Goal: Task Accomplishment & Management: Manage account settings

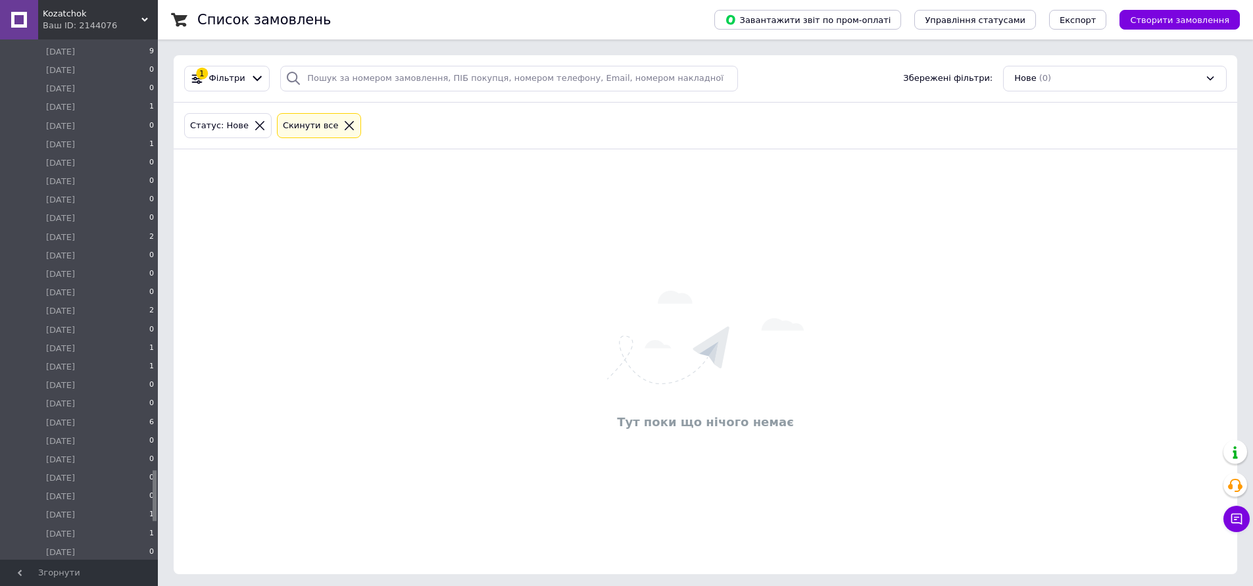
scroll to position [4538, 0]
click at [82, 471] on li "Оплачен 0" at bounding box center [81, 480] width 162 height 18
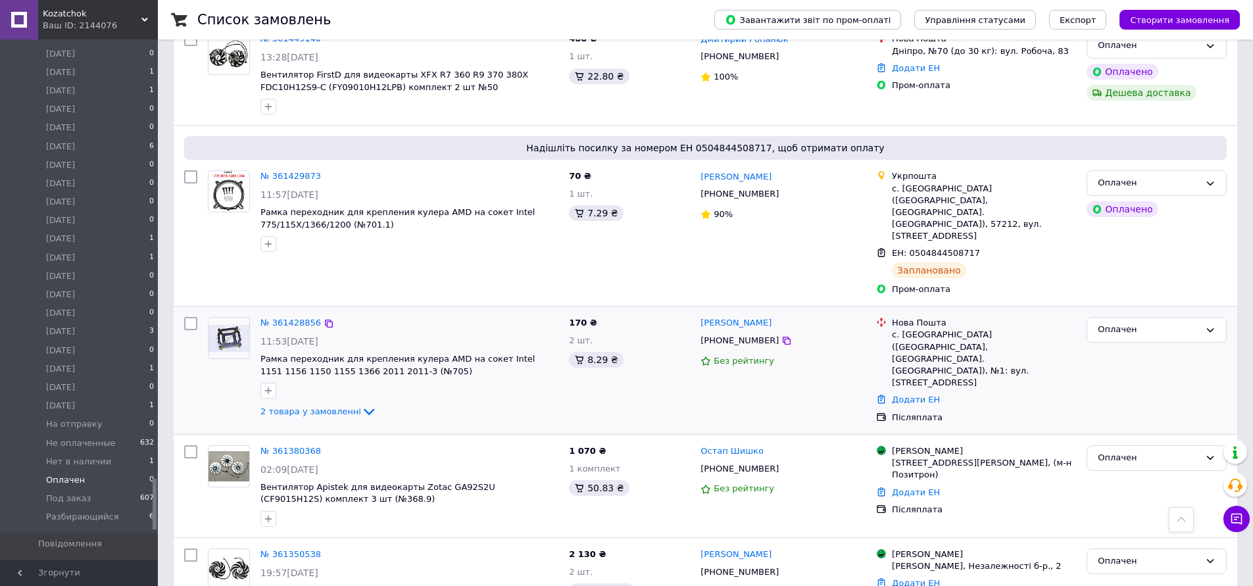
scroll to position [981, 0]
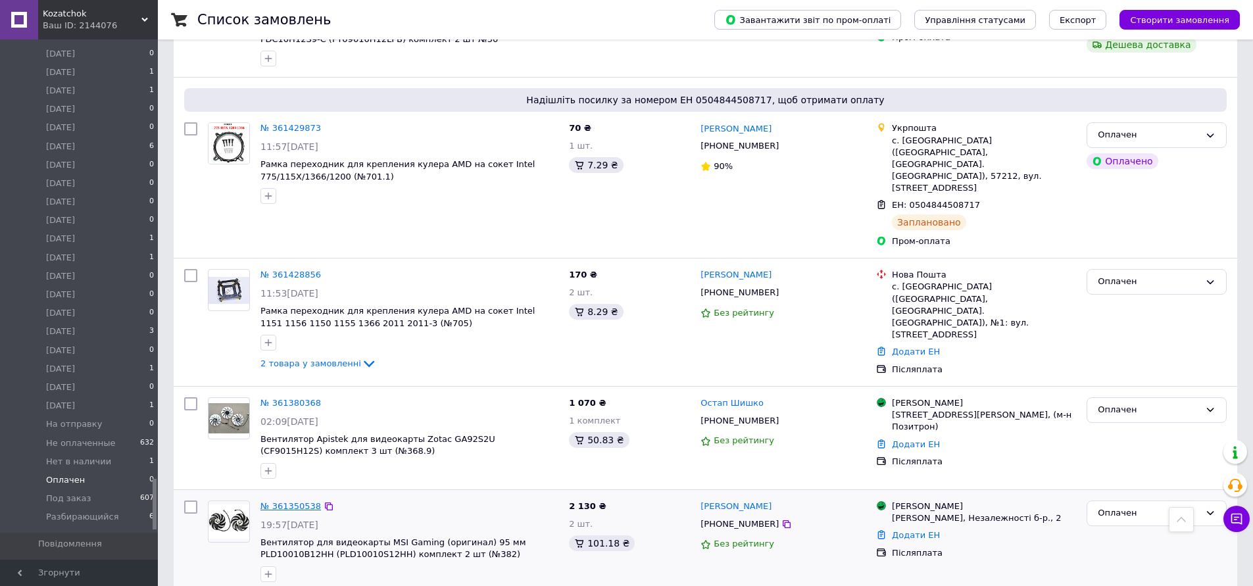
click at [289, 501] on link "№ 361350538" at bounding box center [290, 506] width 61 height 10
click at [293, 398] on link "№ 361380368" at bounding box center [290, 403] width 61 height 10
click at [290, 270] on link "№ 361428856" at bounding box center [290, 275] width 61 height 10
click at [293, 123] on link "№ 361429873" at bounding box center [290, 128] width 61 height 10
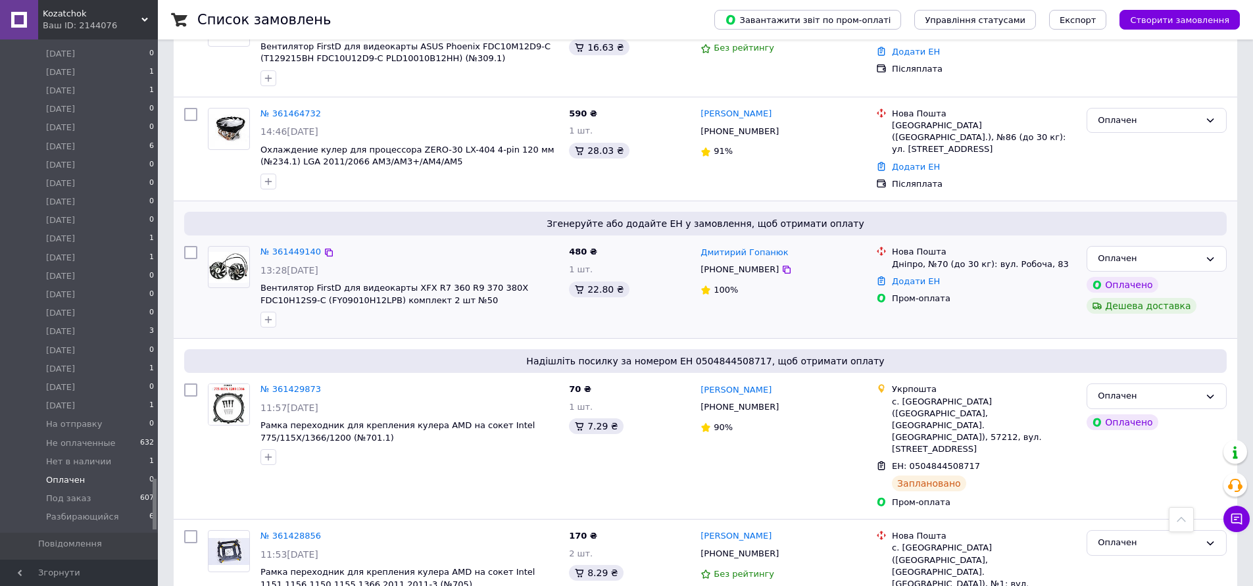
scroll to position [718, 0]
drag, startPoint x: 288, startPoint y: 233, endPoint x: 289, endPoint y: 226, distance: 7.4
click at [287, 249] on link "№ 361449140" at bounding box center [290, 254] width 61 height 10
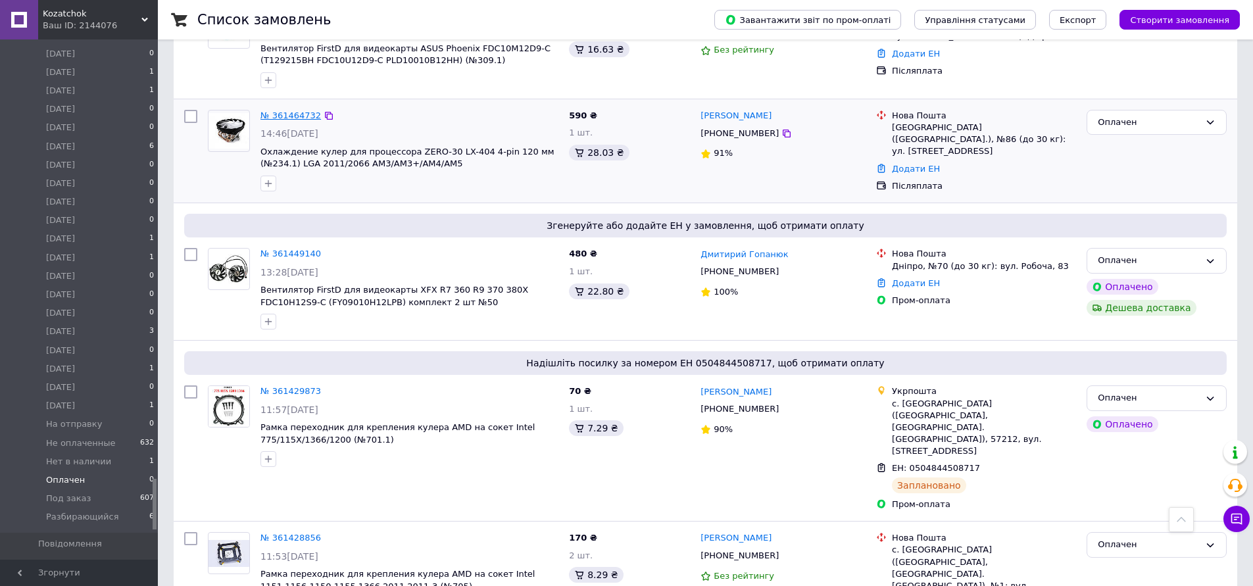
click at [299, 110] on link "№ 361464732" at bounding box center [290, 115] width 61 height 10
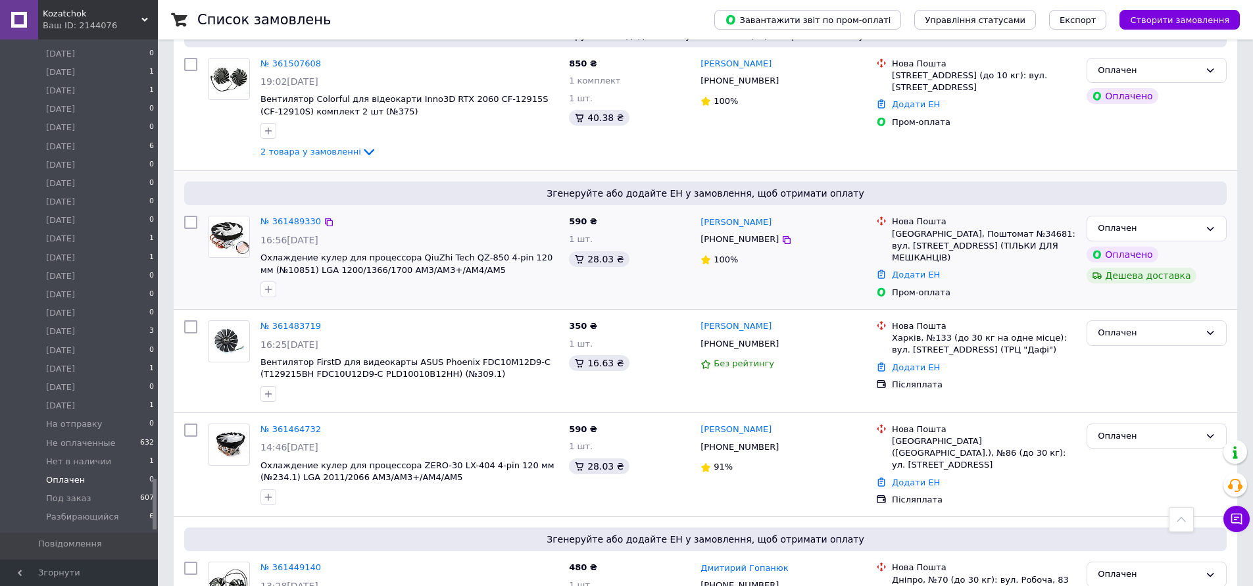
scroll to position [389, 0]
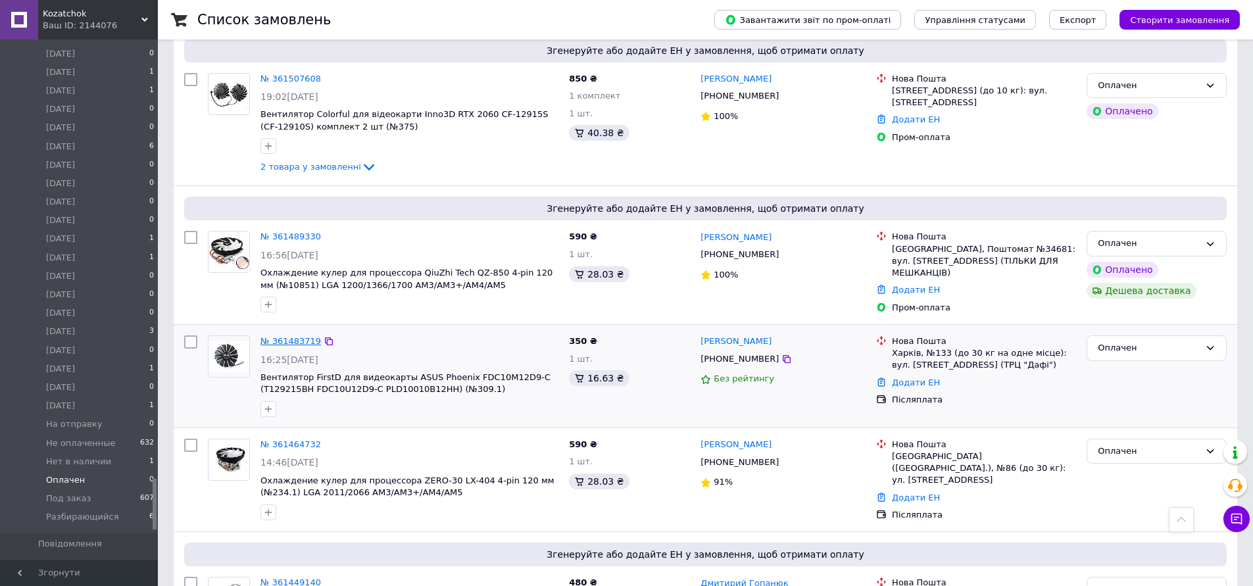
click at [289, 336] on link "№ 361483719" at bounding box center [290, 341] width 61 height 10
click at [289, 231] on link "№ 361489330" at bounding box center [290, 236] width 61 height 10
click at [287, 74] on link "№ 361507608" at bounding box center [290, 79] width 61 height 10
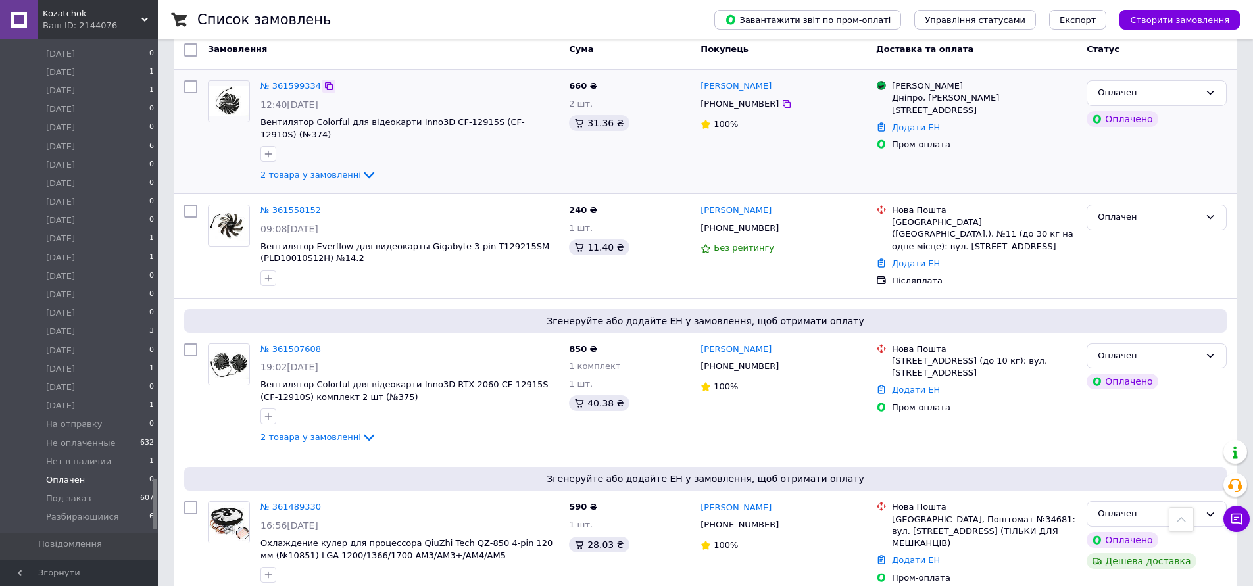
scroll to position [61, 0]
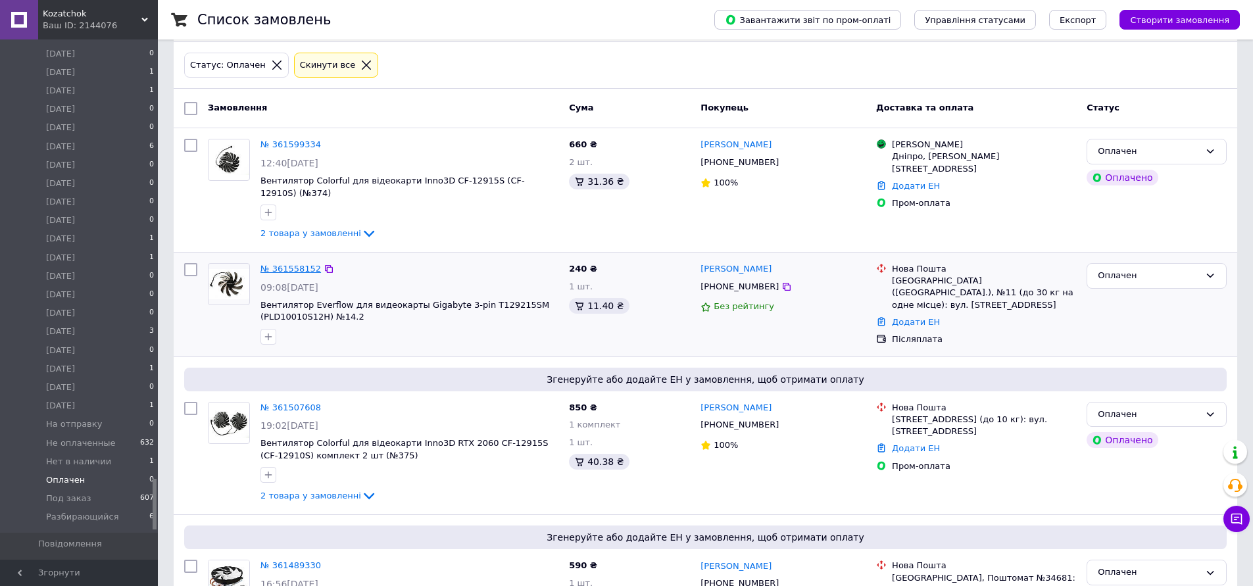
click at [300, 264] on link "№ 361558152" at bounding box center [290, 269] width 61 height 10
click at [297, 147] on link "№ 361599334" at bounding box center [290, 144] width 61 height 10
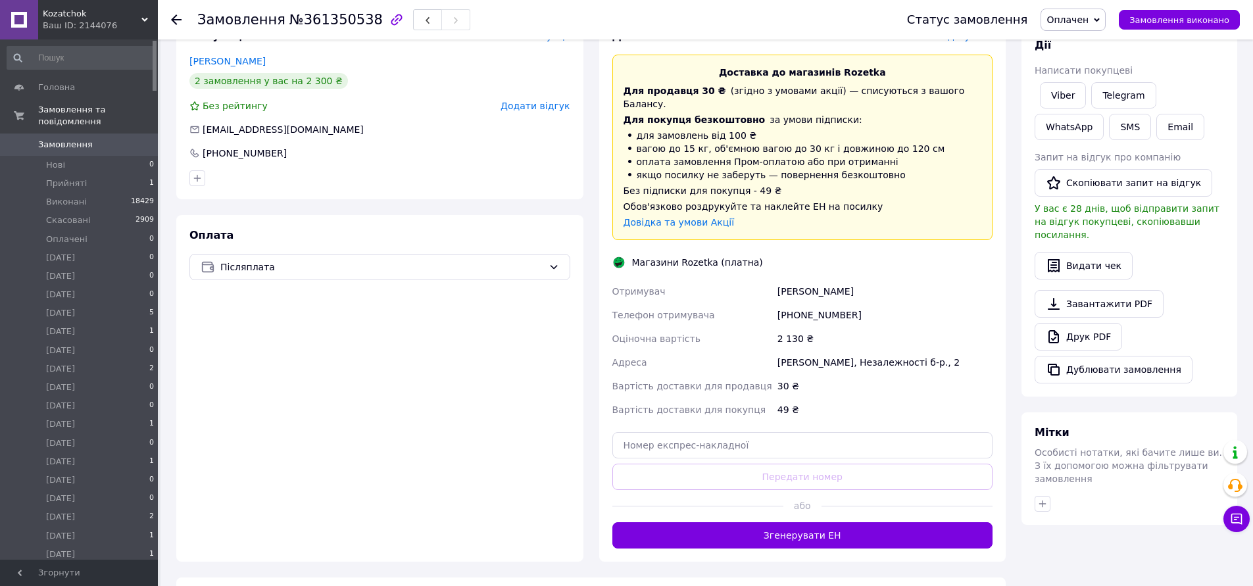
scroll to position [460, 0]
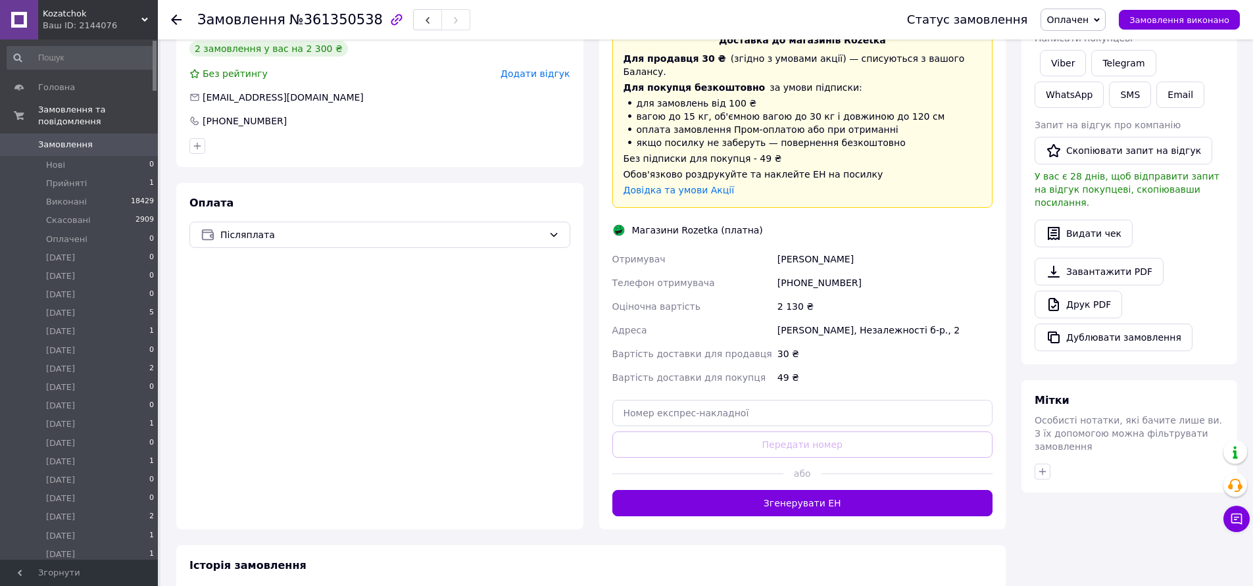
drag, startPoint x: 837, startPoint y: 468, endPoint x: 844, endPoint y: 462, distance: 8.4
click at [837, 490] on button "Згенерувати ЕН" at bounding box center [802, 503] width 381 height 26
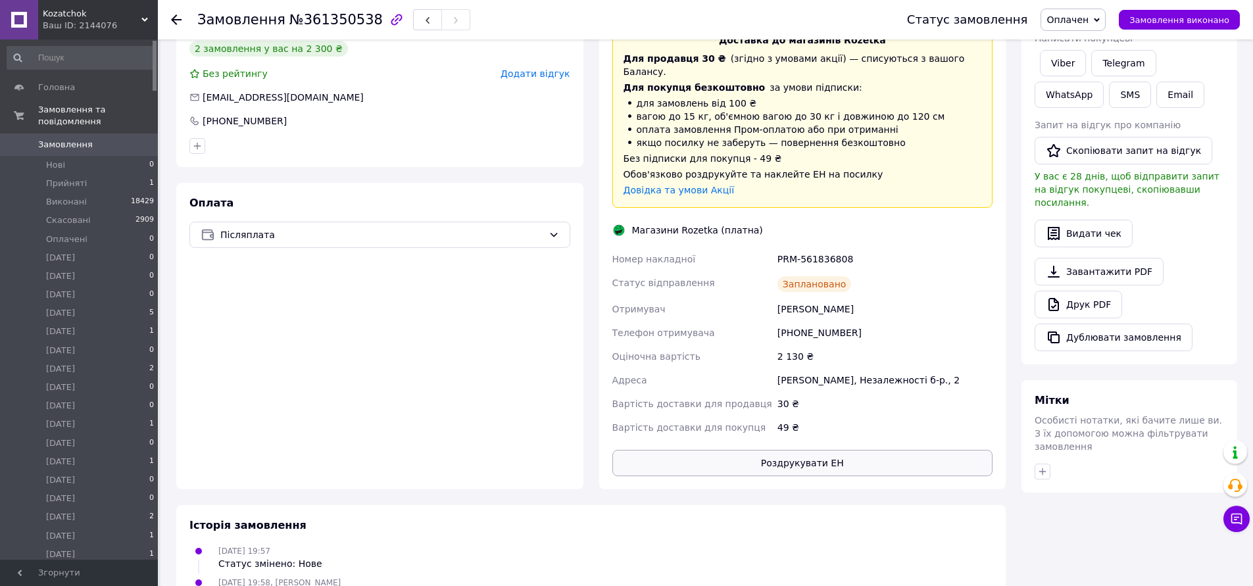
click at [800, 391] on div "Доставка Редагувати Доставка до магазинів Rozetka Для продавця 30 ₴   (згідно з…" at bounding box center [802, 236] width 381 height 479
click at [816, 450] on button "Роздрукувати ЕН" at bounding box center [802, 463] width 381 height 26
click at [1077, 16] on span "Оплачен" at bounding box center [1067, 19] width 42 height 11
click at [1093, 125] on li "[DATE]" at bounding box center [1083, 125] width 85 height 20
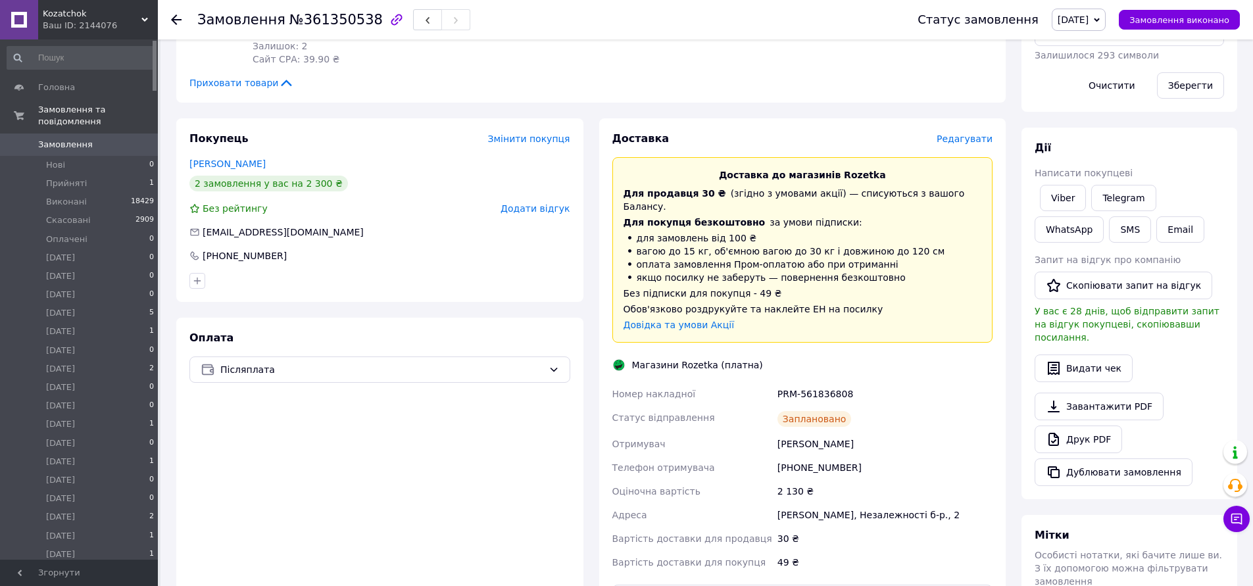
scroll to position [197, 0]
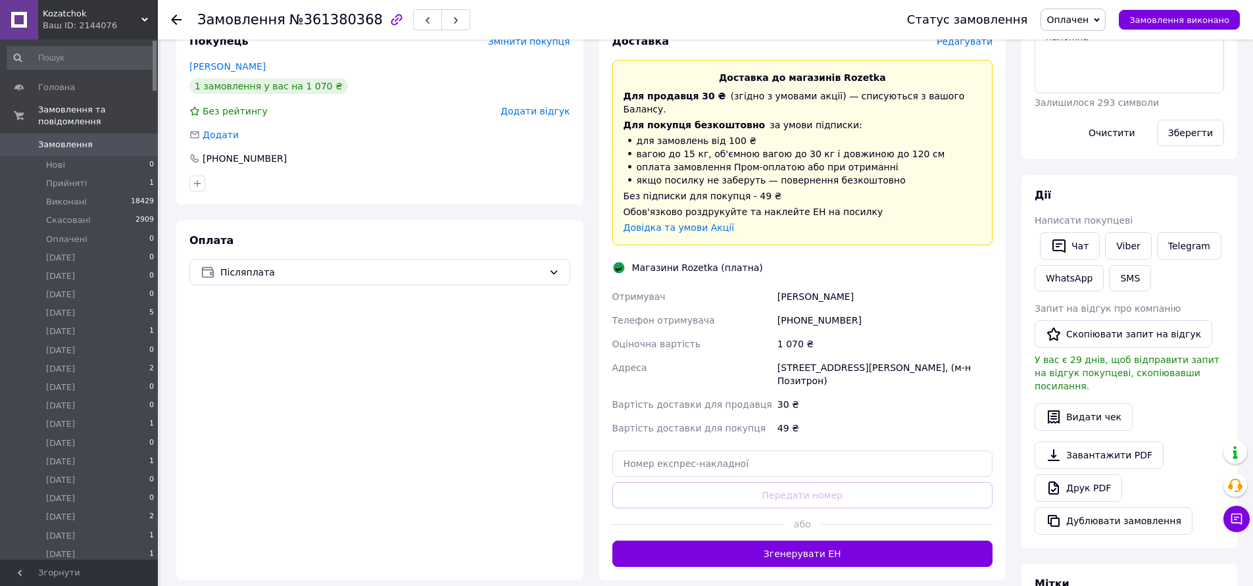
scroll to position [263, 0]
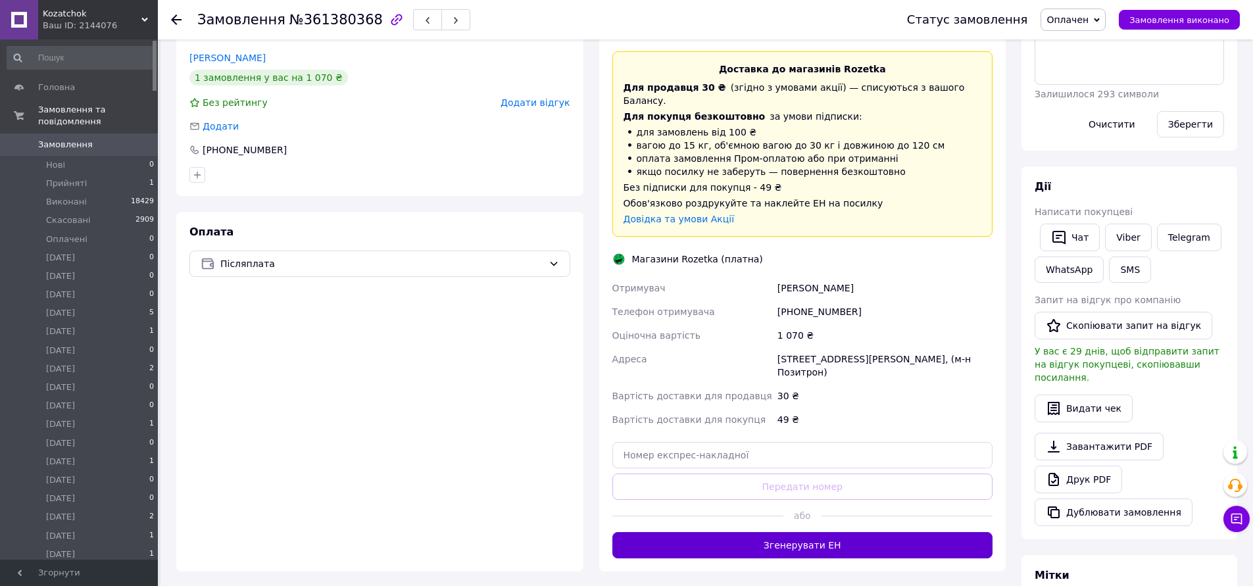
click at [818, 532] on button "Згенерувати ЕН" at bounding box center [802, 545] width 381 height 26
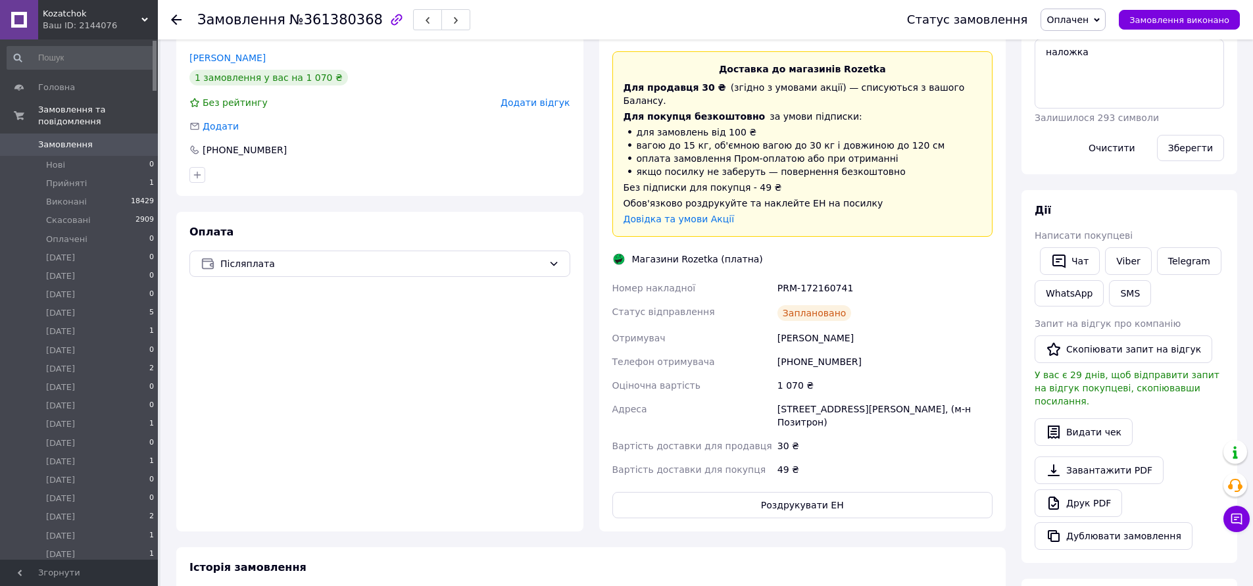
click at [818, 443] on div "30 ₴" at bounding box center [885, 446] width 220 height 24
click at [835, 492] on button "Роздрукувати ЕН" at bounding box center [802, 505] width 381 height 26
click at [1090, 28] on span "Оплачен" at bounding box center [1072, 20] width 65 height 22
click at [1100, 120] on li "12.09.2025" at bounding box center [1083, 125] width 85 height 20
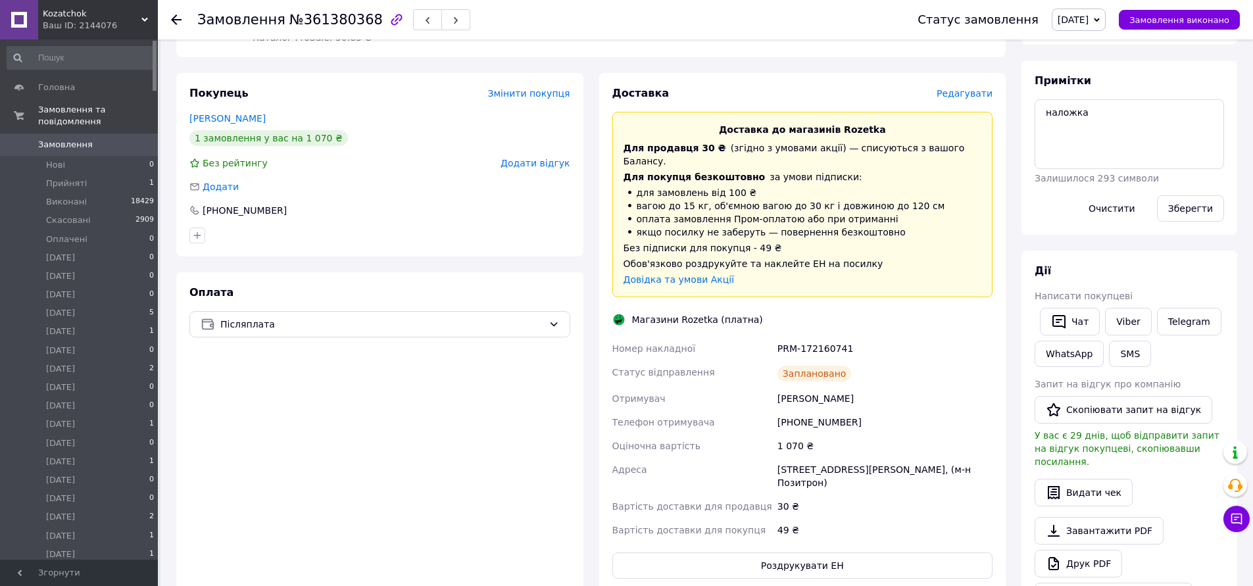
scroll to position [0, 0]
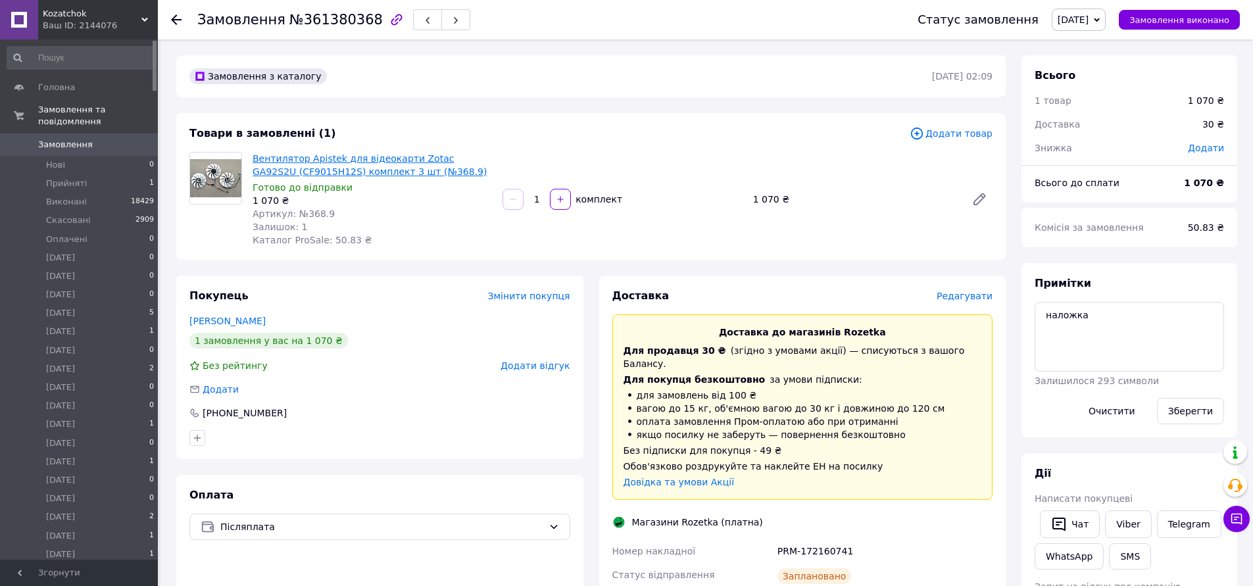
click at [293, 164] on link "Вентилятор Apistek для відеокарти Zotac GA92S2U (CF9015H12S) комплект 3 шт (№36…" at bounding box center [370, 165] width 235 height 24
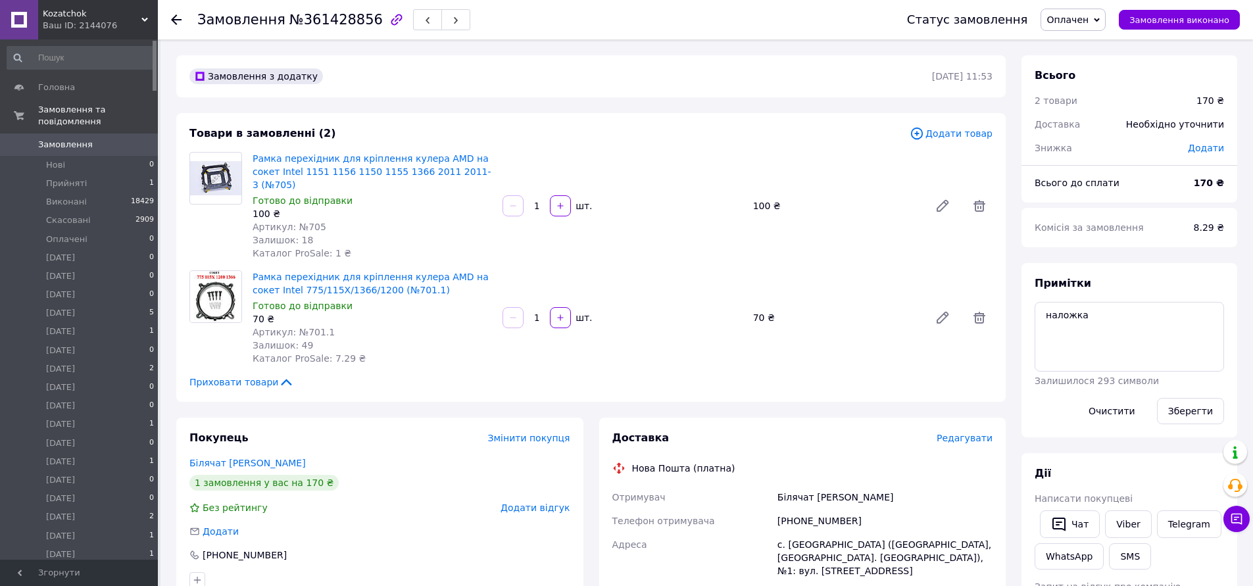
click at [1079, 17] on span "Оплачен" at bounding box center [1067, 19] width 42 height 11
click at [1100, 122] on li "[DATE]" at bounding box center [1083, 125] width 85 height 20
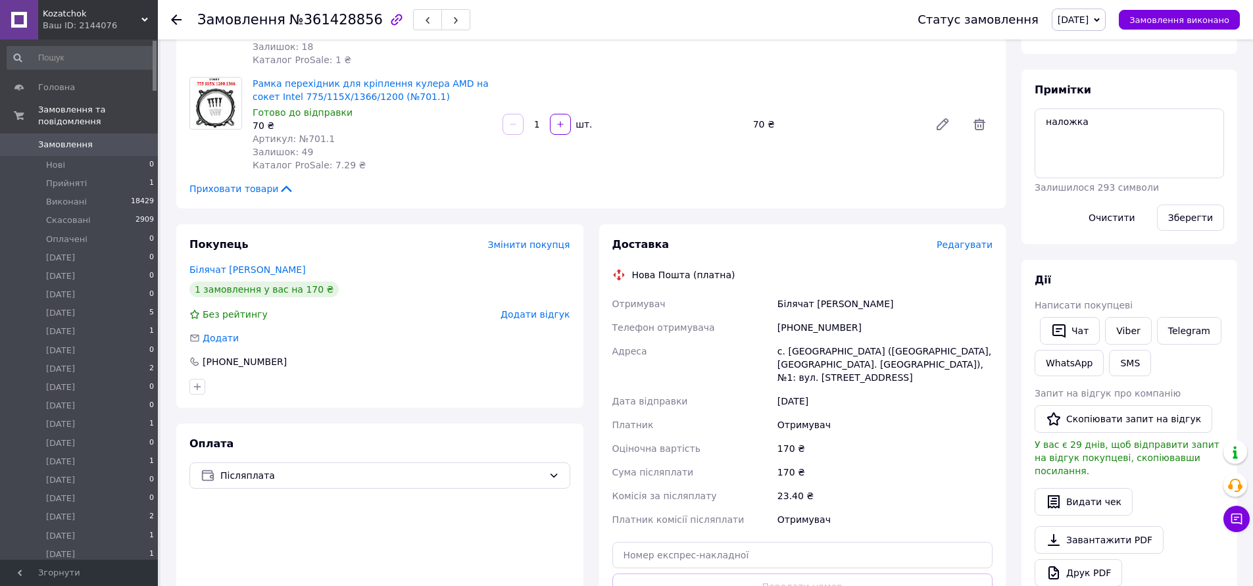
scroll to position [263, 0]
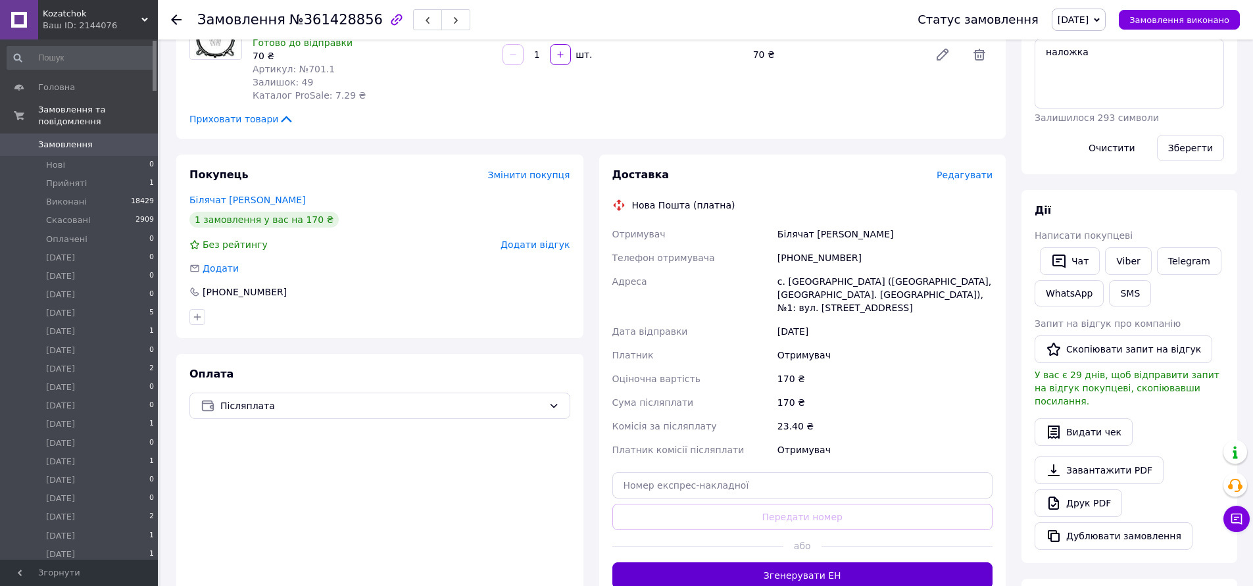
click at [790, 562] on button "Згенерувати ЕН" at bounding box center [802, 575] width 381 height 26
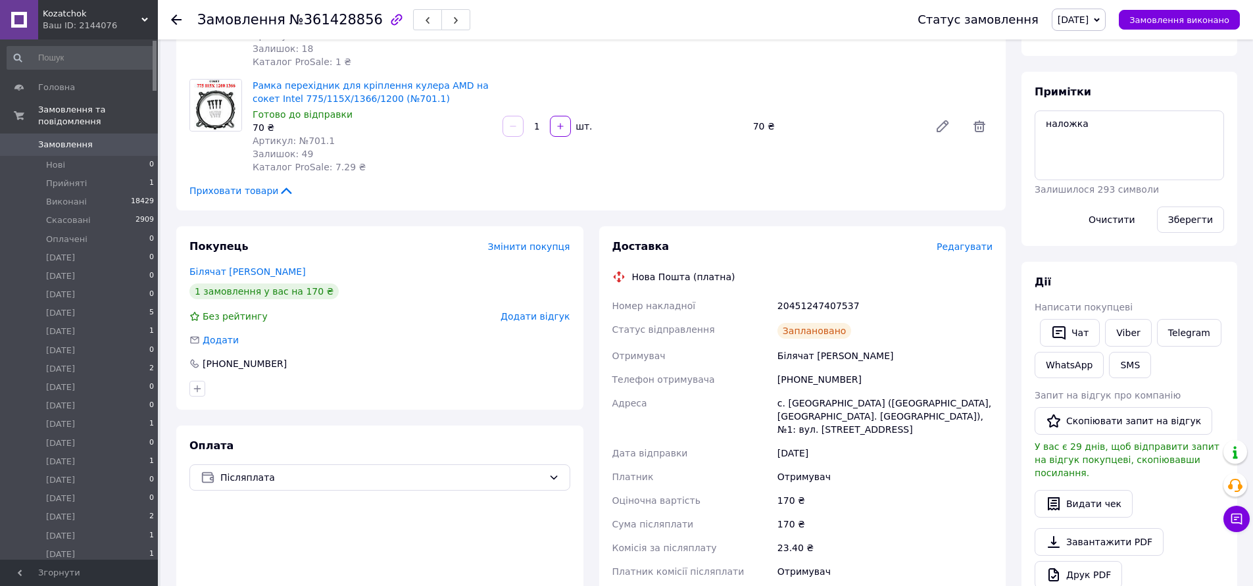
scroll to position [132, 0]
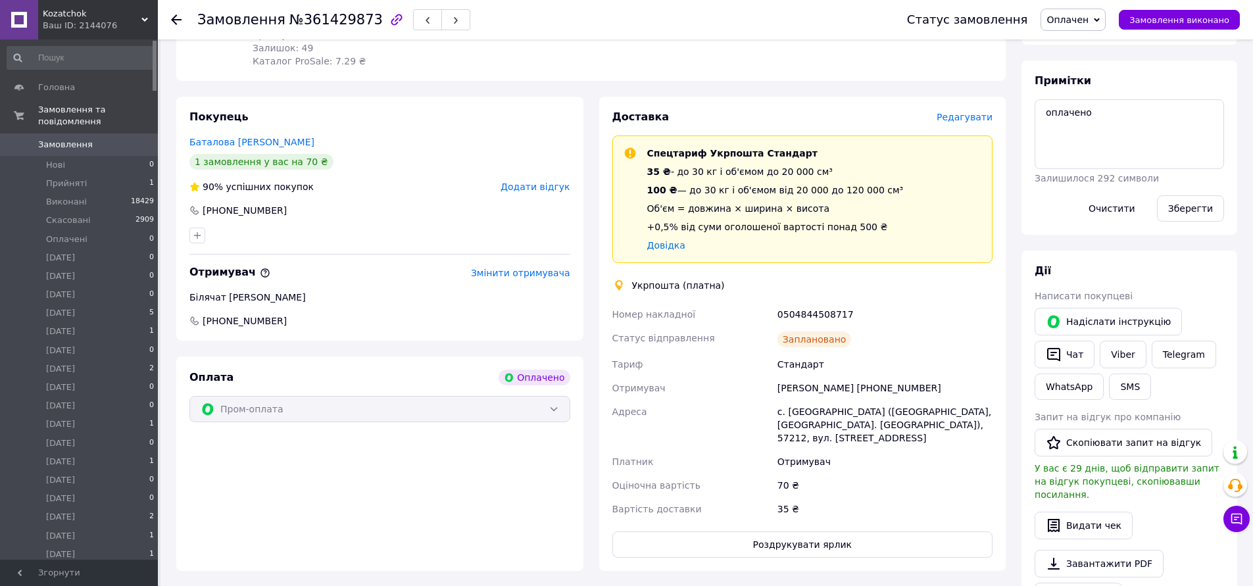
scroll to position [263, 0]
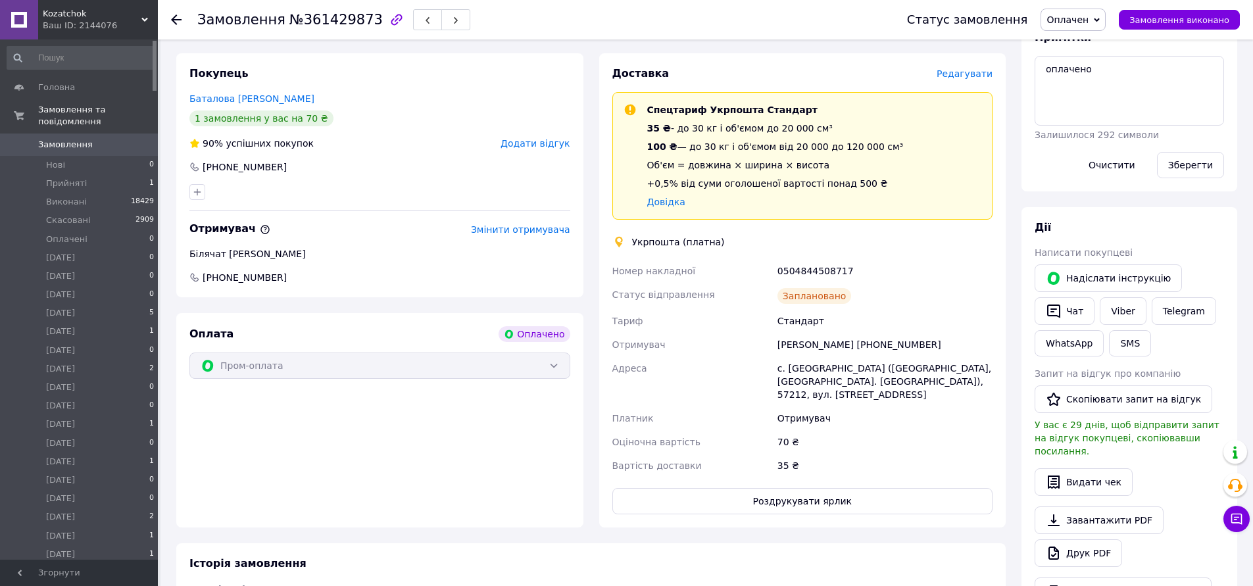
click at [794, 264] on div "0504844508717" at bounding box center [885, 271] width 220 height 24
copy div "0504844508717"
copy div "[PERSON_NAME]"
drag, startPoint x: 779, startPoint y: 345, endPoint x: 839, endPoint y: 352, distance: 60.2
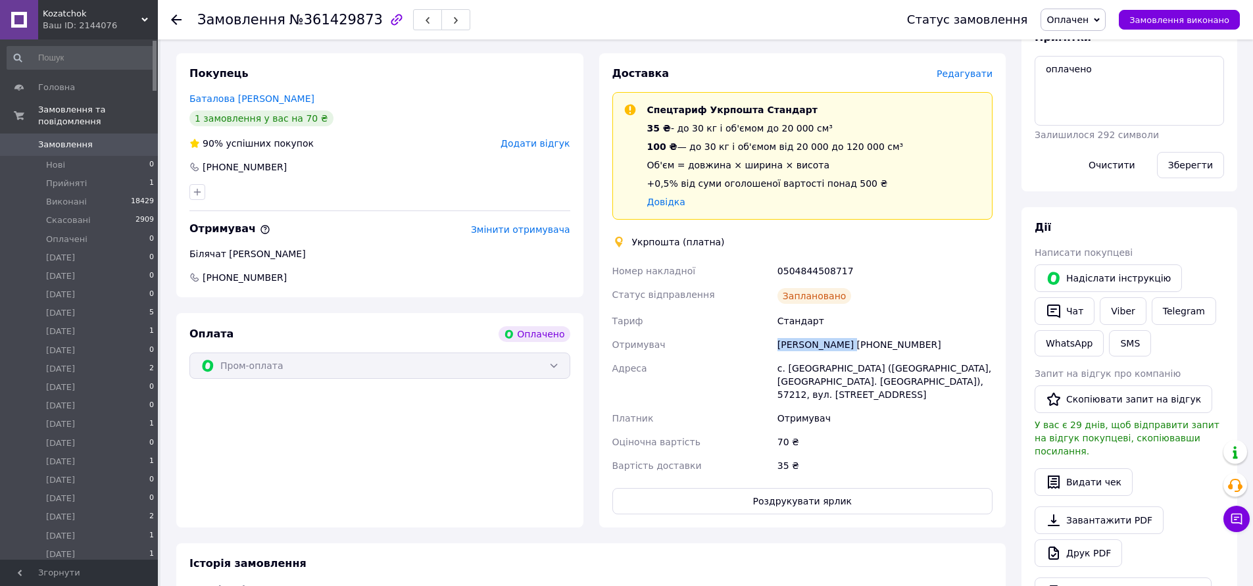
click at [839, 352] on div "[PERSON_NAME] [PHONE_NUMBER]" at bounding box center [885, 345] width 220 height 24
click at [1079, 17] on span "Оплачен" at bounding box center [1067, 19] width 42 height 11
click at [1102, 122] on li "[DATE]" at bounding box center [1083, 125] width 85 height 20
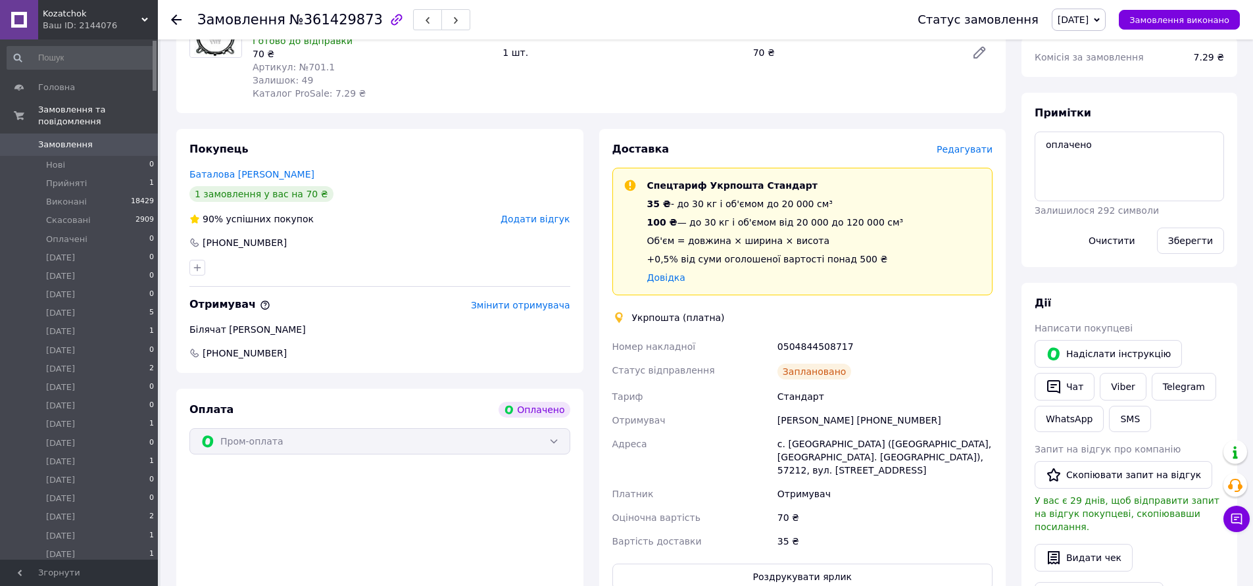
scroll to position [0, 0]
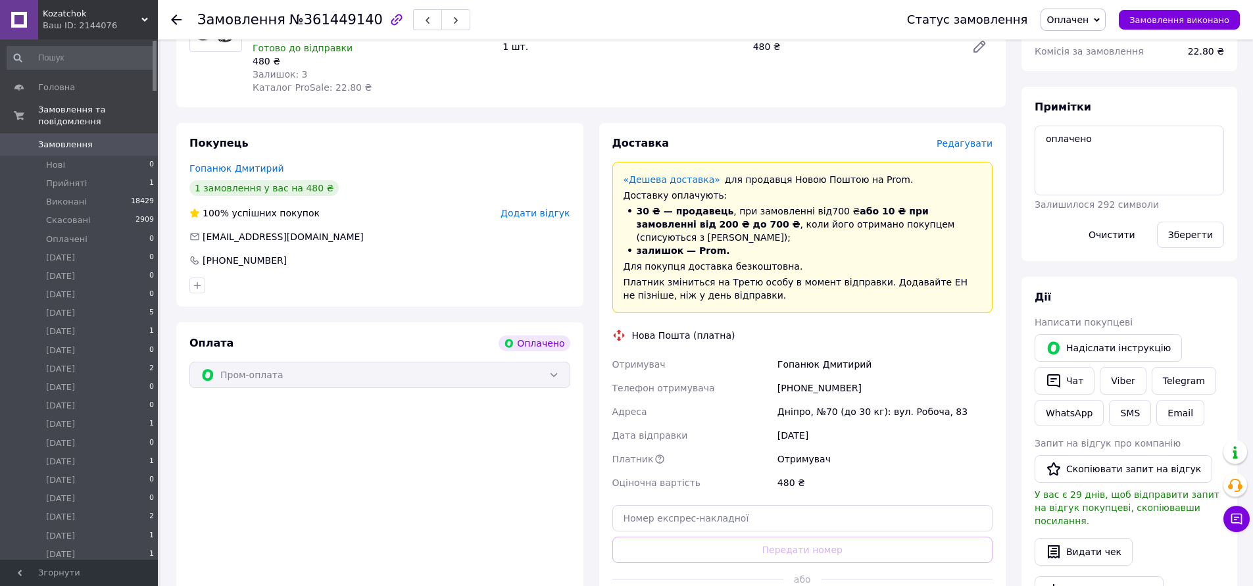
scroll to position [263, 0]
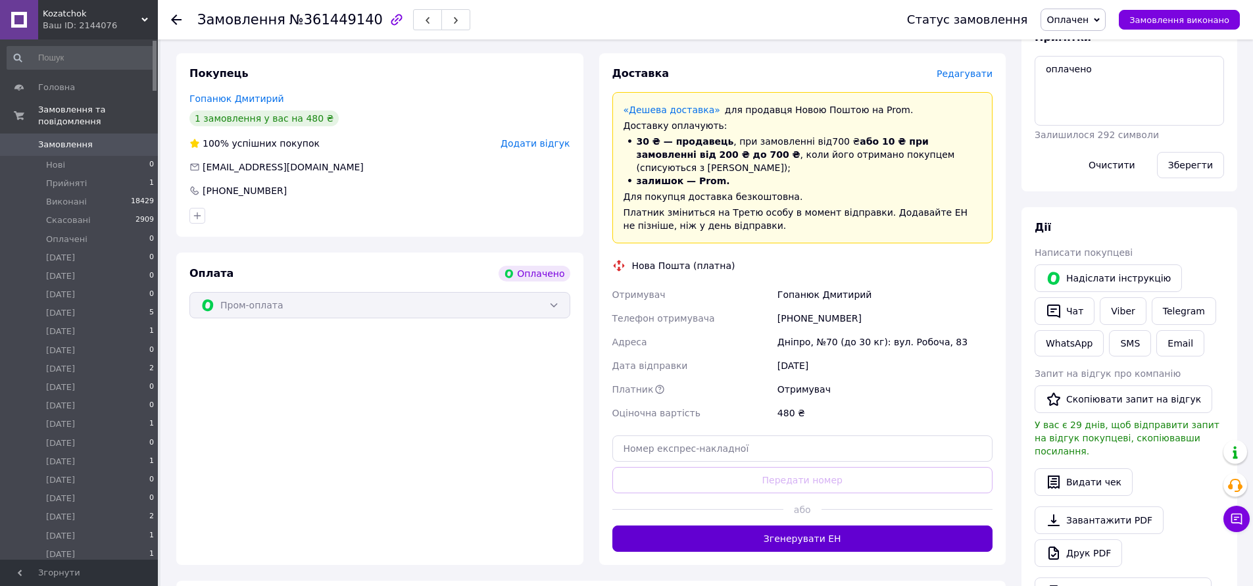
click at [821, 525] on button "Згенерувати ЕН" at bounding box center [802, 538] width 381 height 26
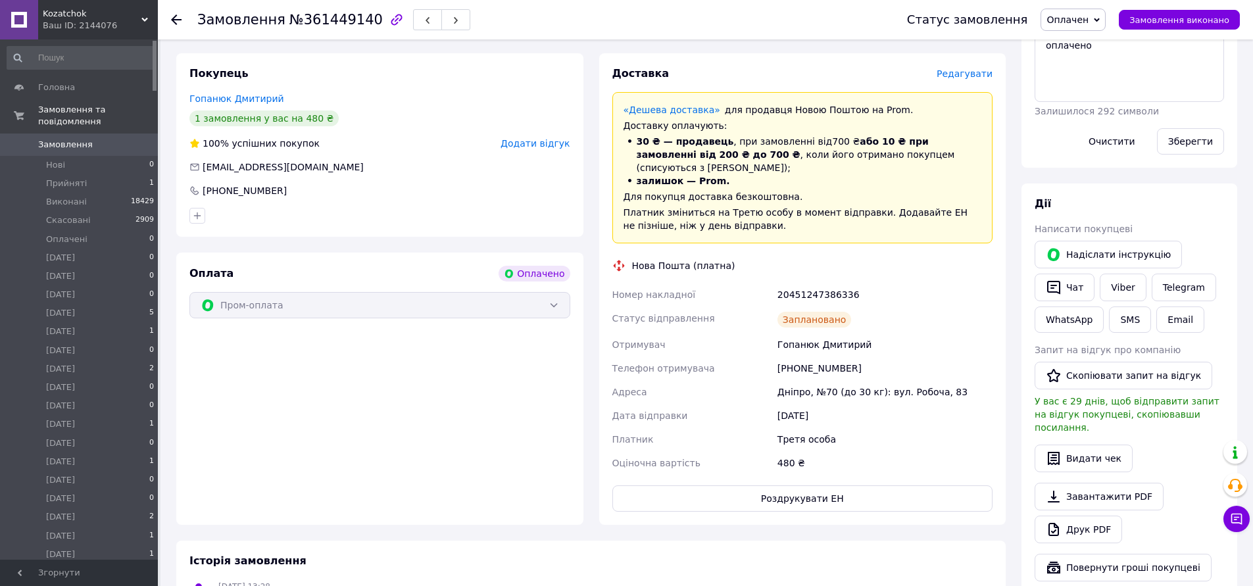
click at [1080, 20] on span "Оплачен" at bounding box center [1067, 19] width 42 height 11
click at [1100, 120] on li "[DATE]" at bounding box center [1083, 125] width 85 height 20
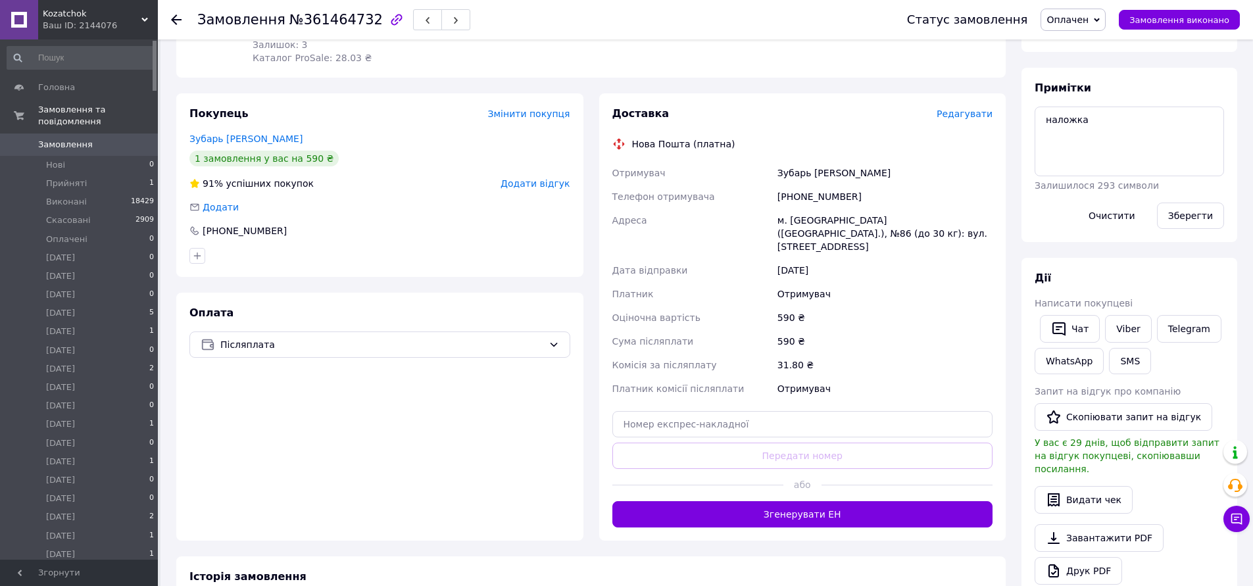
scroll to position [263, 0]
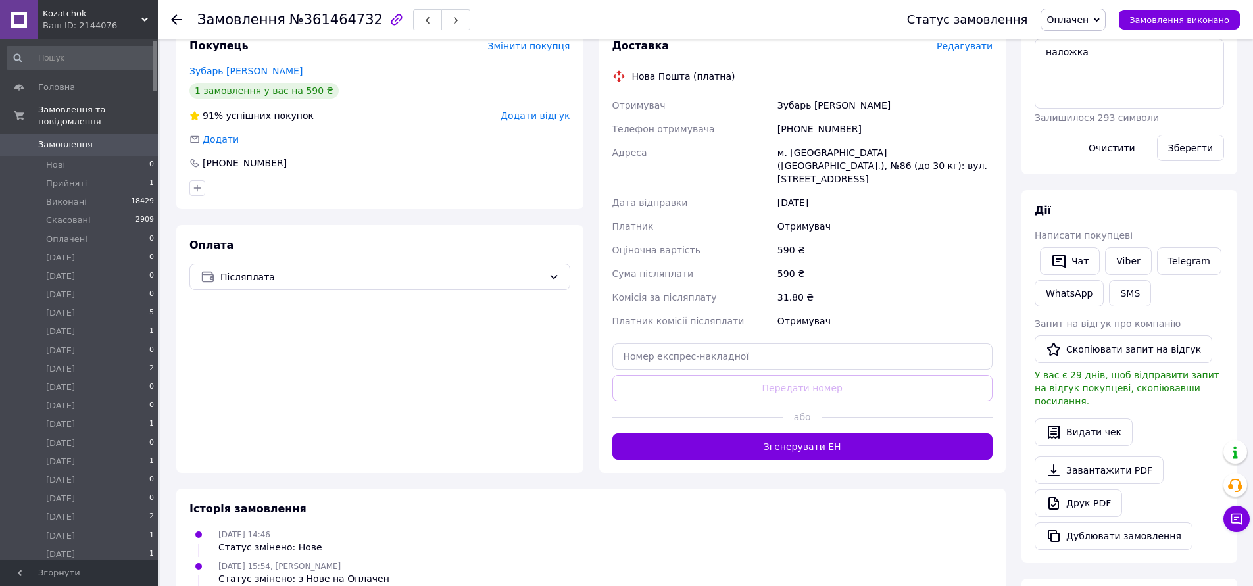
click at [804, 439] on button "Згенерувати ЕН" at bounding box center [802, 446] width 381 height 26
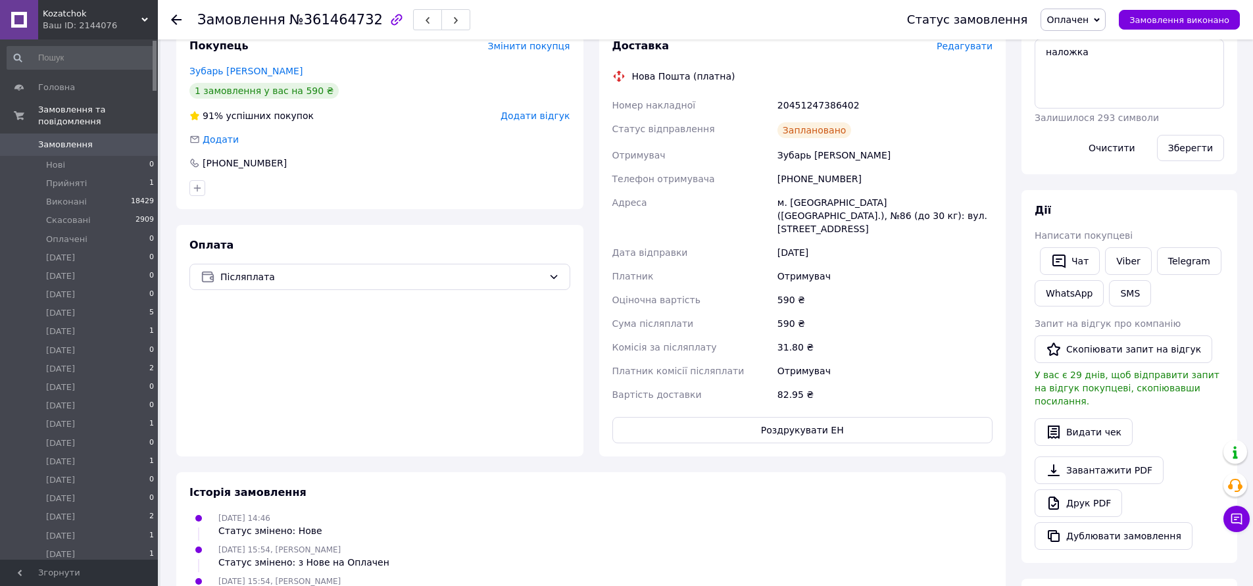
click at [1067, 21] on span "Оплачен" at bounding box center [1067, 19] width 42 height 11
click at [1091, 57] on li "[DATE]" at bounding box center [1083, 59] width 85 height 20
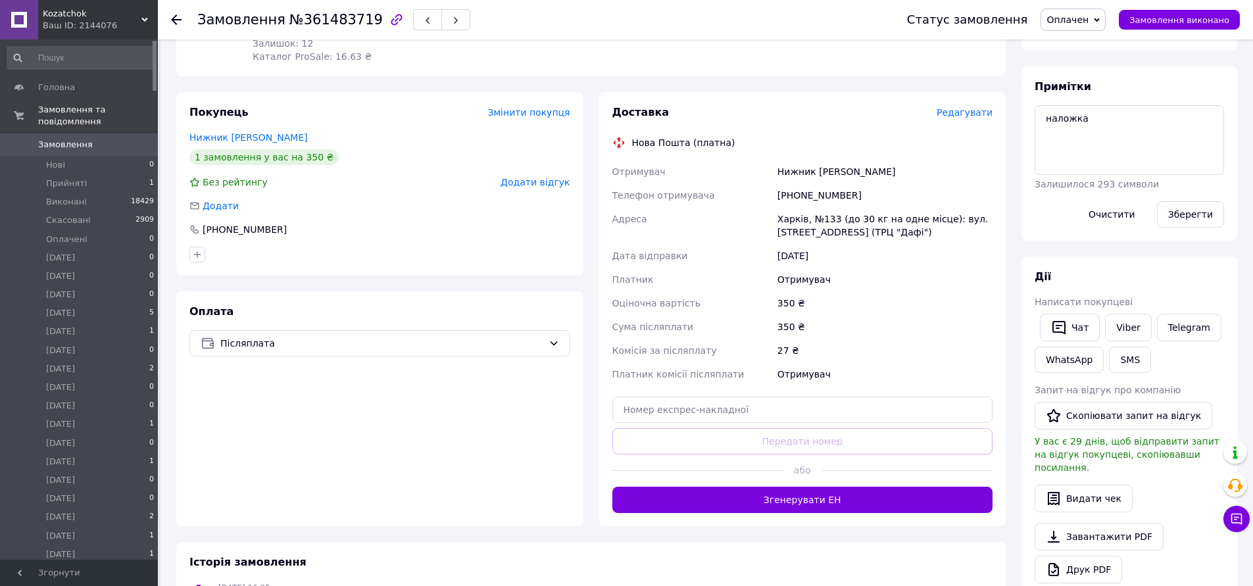
scroll to position [197, 0]
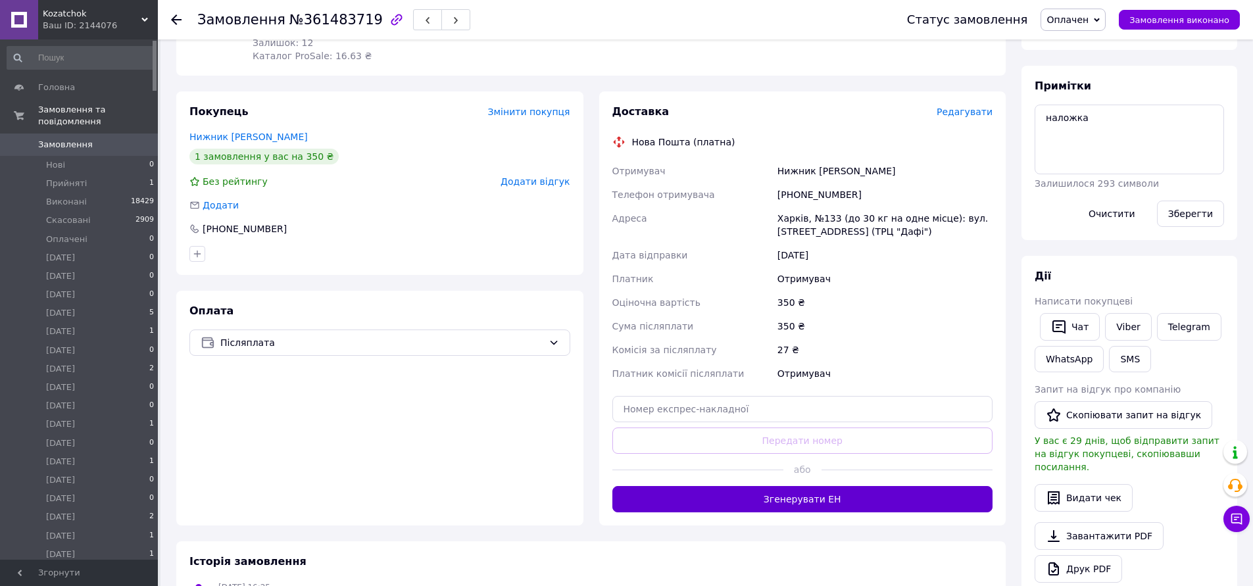
click at [806, 503] on button "Згенерувати ЕН" at bounding box center [802, 499] width 381 height 26
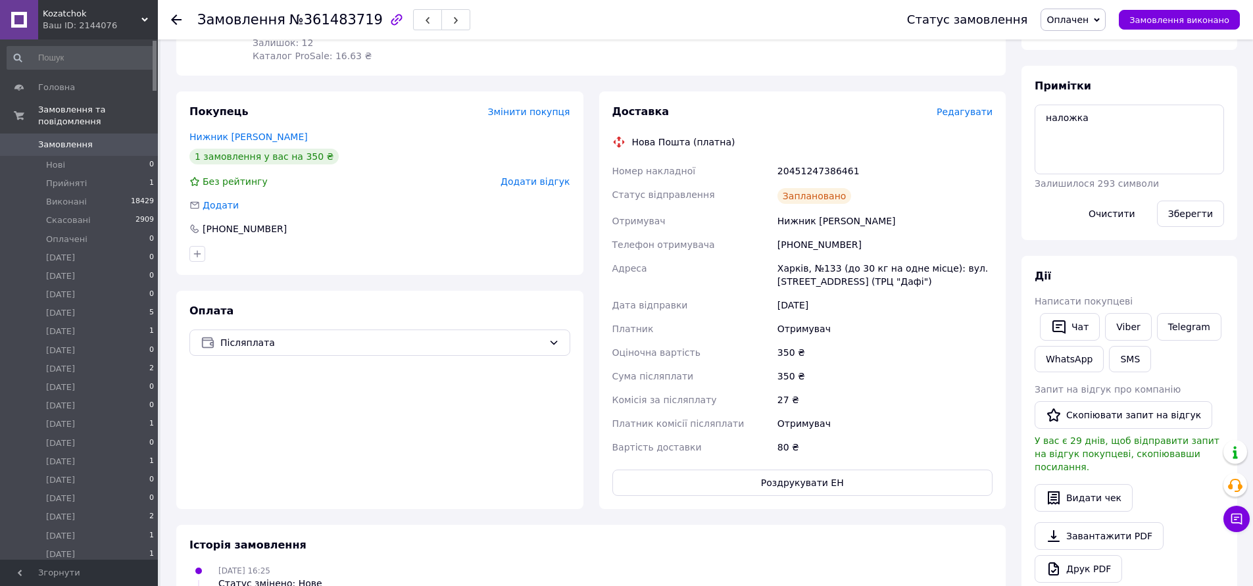
drag, startPoint x: 1067, startPoint y: 12, endPoint x: 1075, endPoint y: 21, distance: 12.1
click at [1067, 13] on span "Оплачен" at bounding box center [1072, 20] width 65 height 22
click at [1101, 118] on li "[DATE]" at bounding box center [1083, 125] width 85 height 20
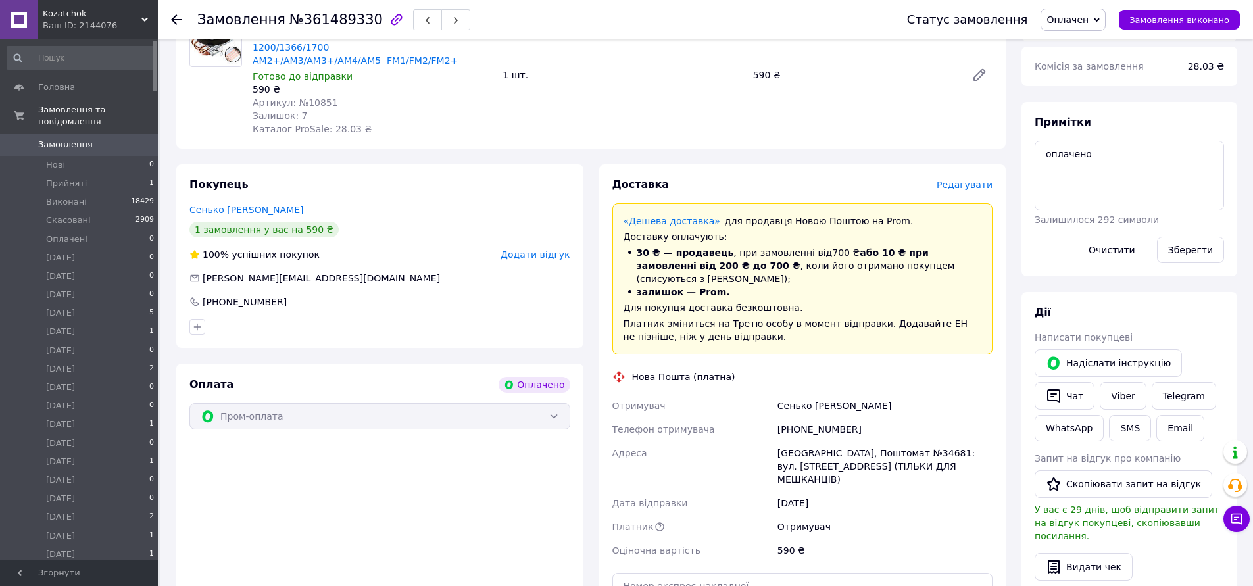
scroll to position [329, 0]
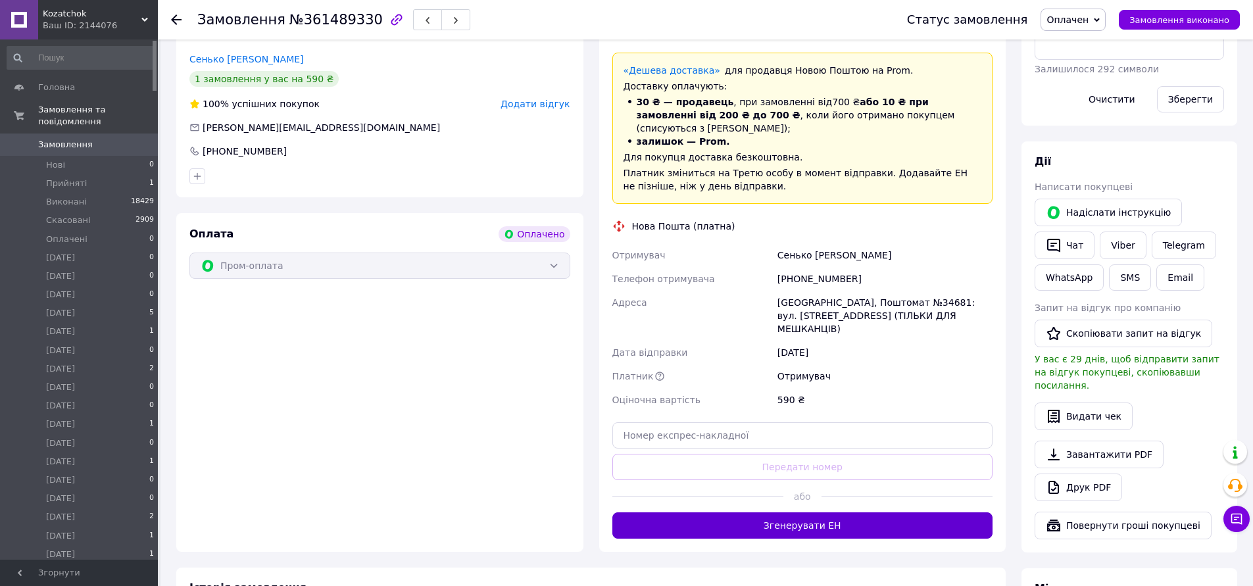
click at [792, 512] on button "Згенерувати ЕН" at bounding box center [802, 525] width 381 height 26
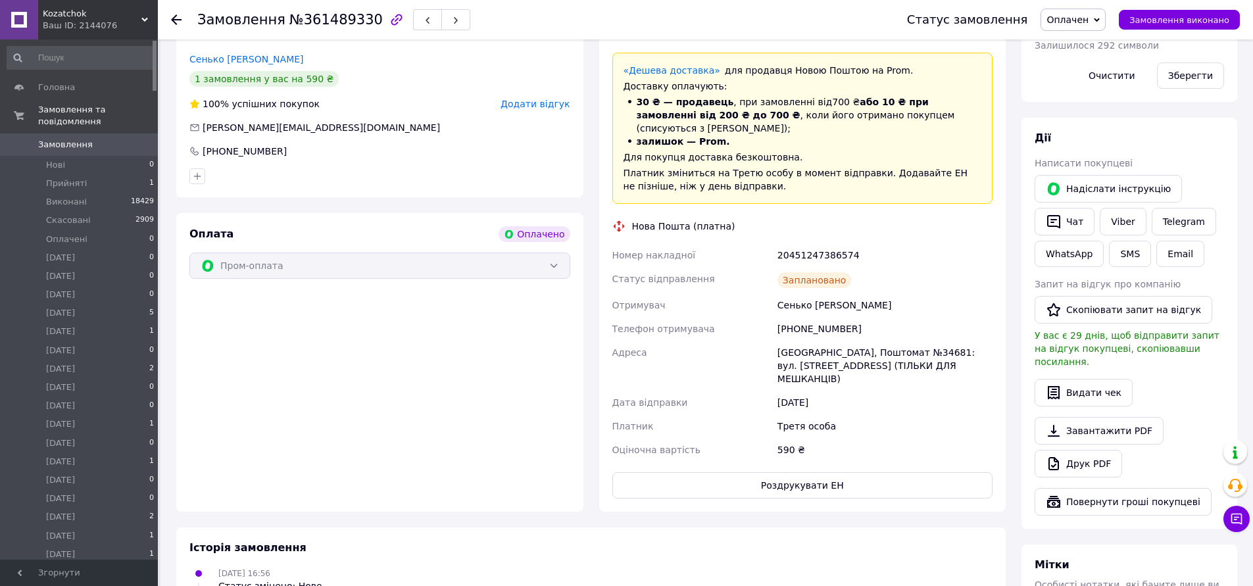
drag, startPoint x: 1088, startPoint y: 7, endPoint x: 1092, endPoint y: 22, distance: 16.4
click at [1088, 8] on div "Статус замовлення Оплачен Прийнято Виконано Скасовано Оплачено [DATE] [DATE] [D…" at bounding box center [1060, 19] width 359 height 39
click at [1080, 9] on span "Оплачен" at bounding box center [1072, 20] width 65 height 22
click at [1102, 120] on li "[DATE]" at bounding box center [1083, 125] width 85 height 20
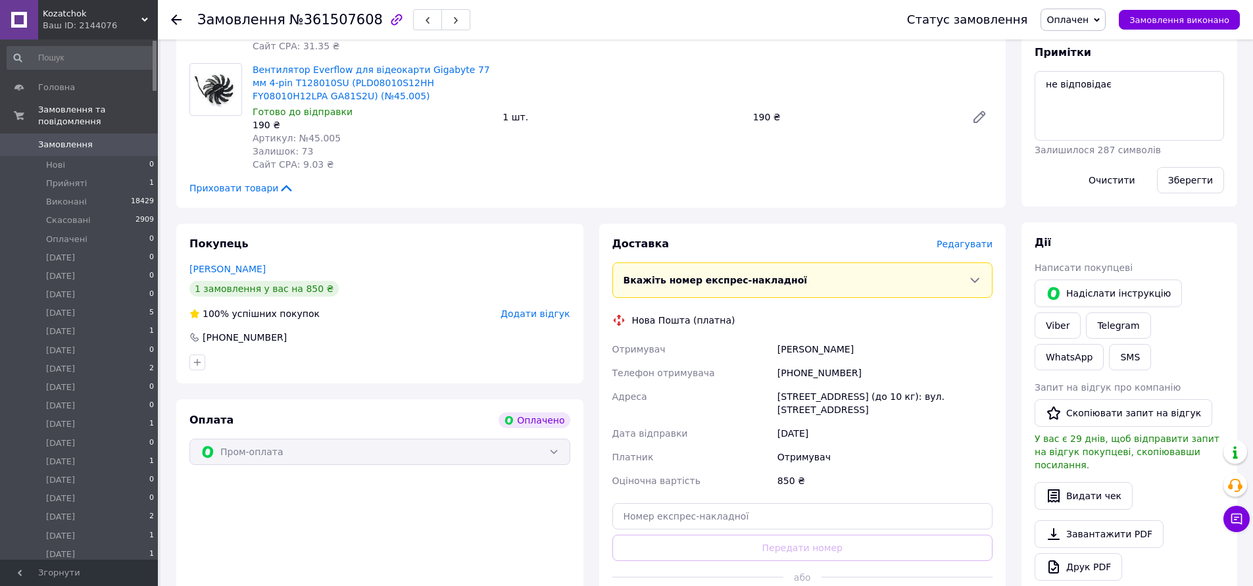
scroll to position [329, 0]
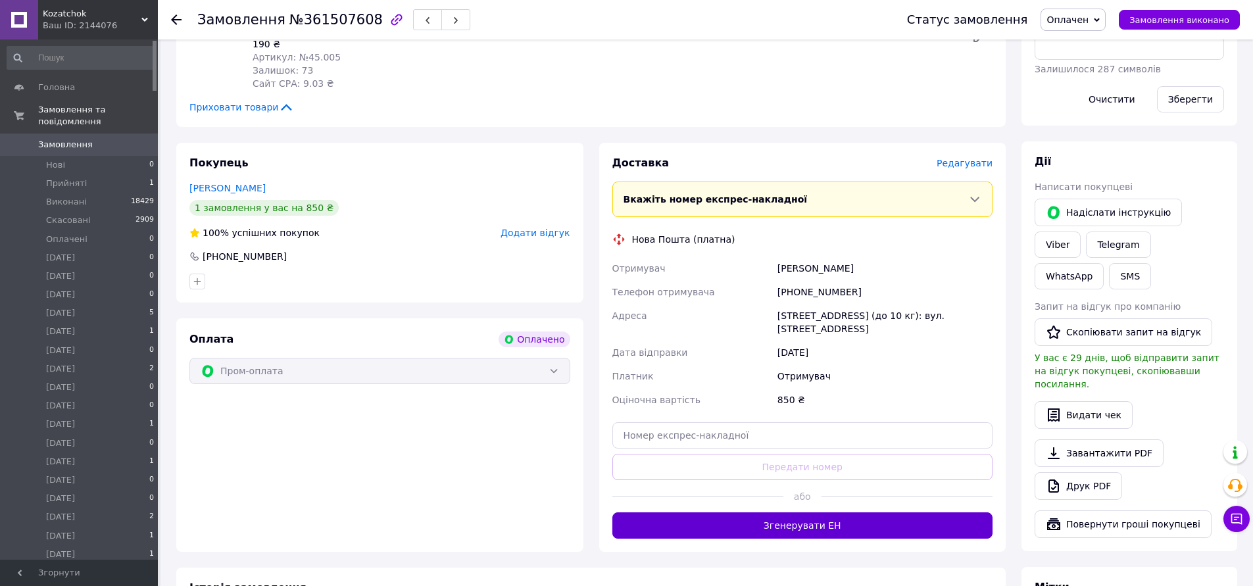
click at [802, 515] on button "Згенерувати ЕН" at bounding box center [802, 525] width 381 height 26
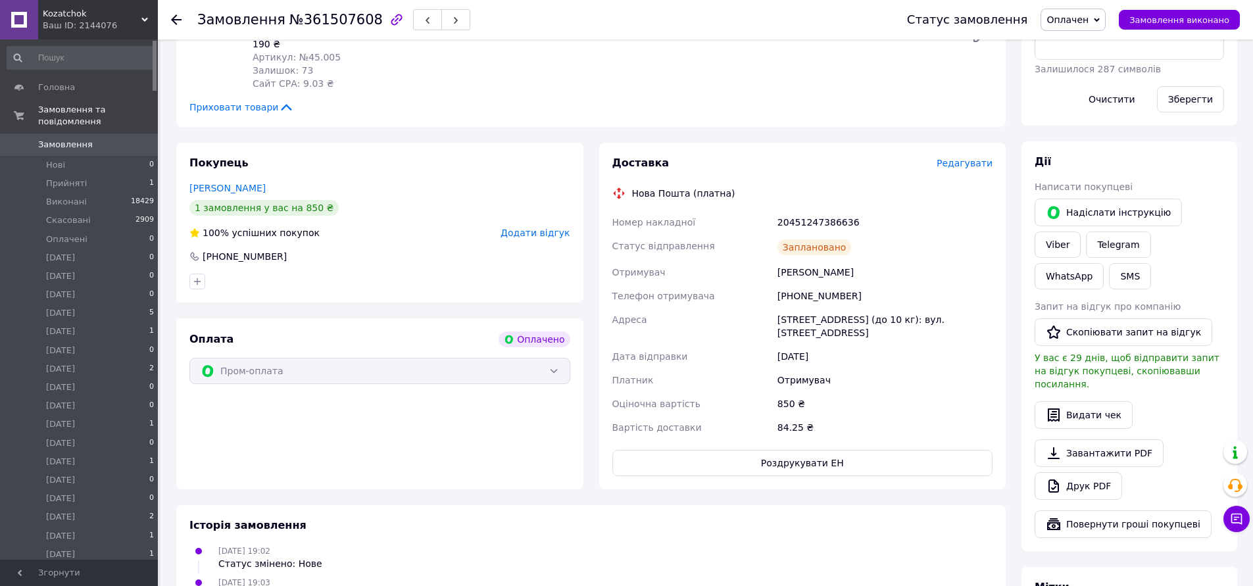
click at [1082, 28] on span "Оплачен" at bounding box center [1072, 20] width 65 height 22
click at [1076, 61] on li "[DATE]" at bounding box center [1083, 59] width 85 height 20
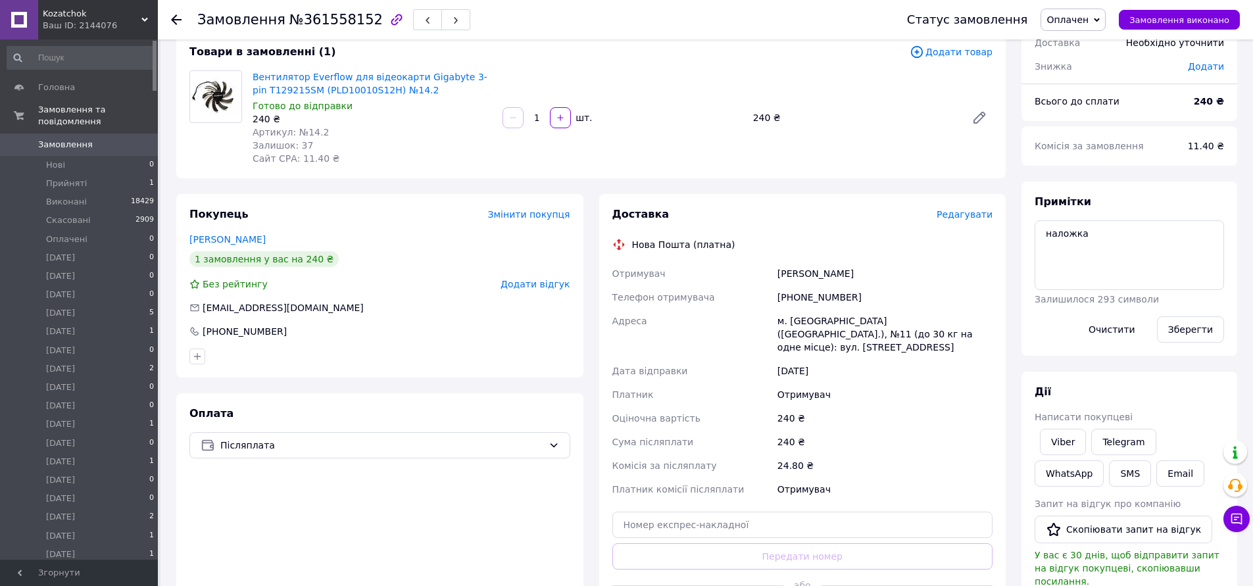
scroll to position [263, 0]
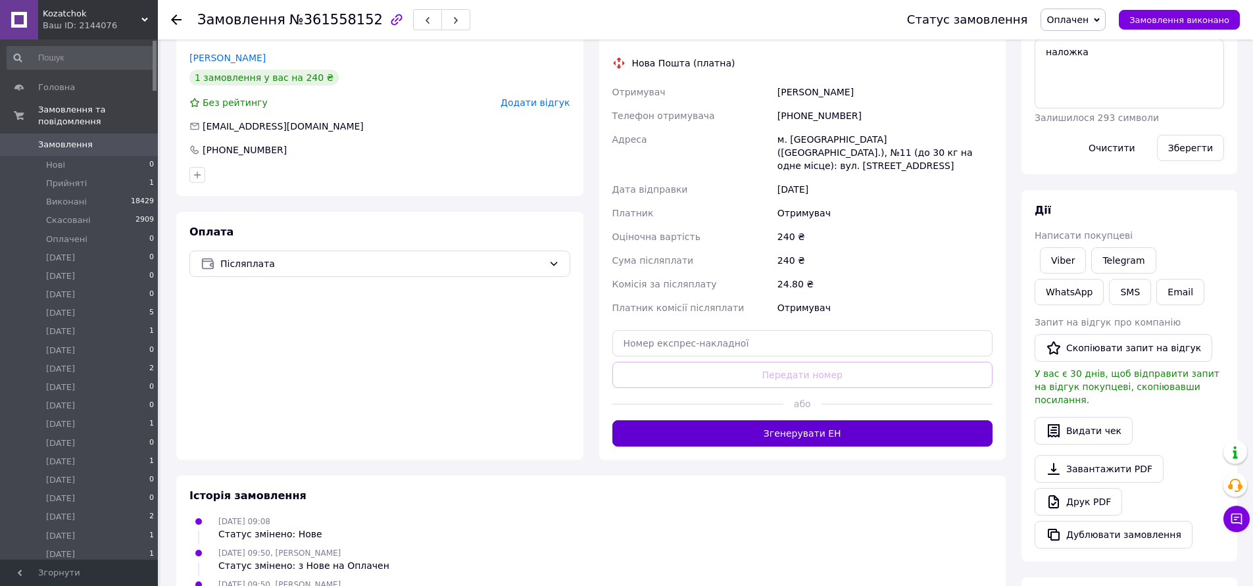
click at [808, 427] on button "Згенерувати ЕН" at bounding box center [802, 433] width 381 height 26
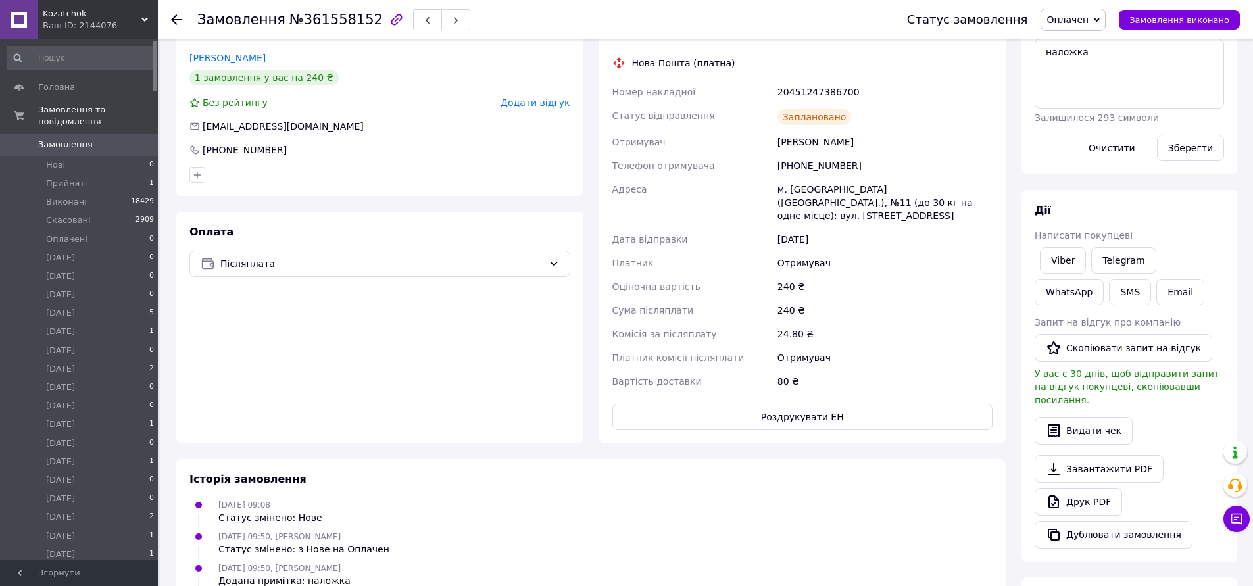
click at [1084, 17] on span "Оплачен" at bounding box center [1067, 19] width 42 height 11
click at [1097, 124] on li "[DATE]" at bounding box center [1083, 125] width 85 height 20
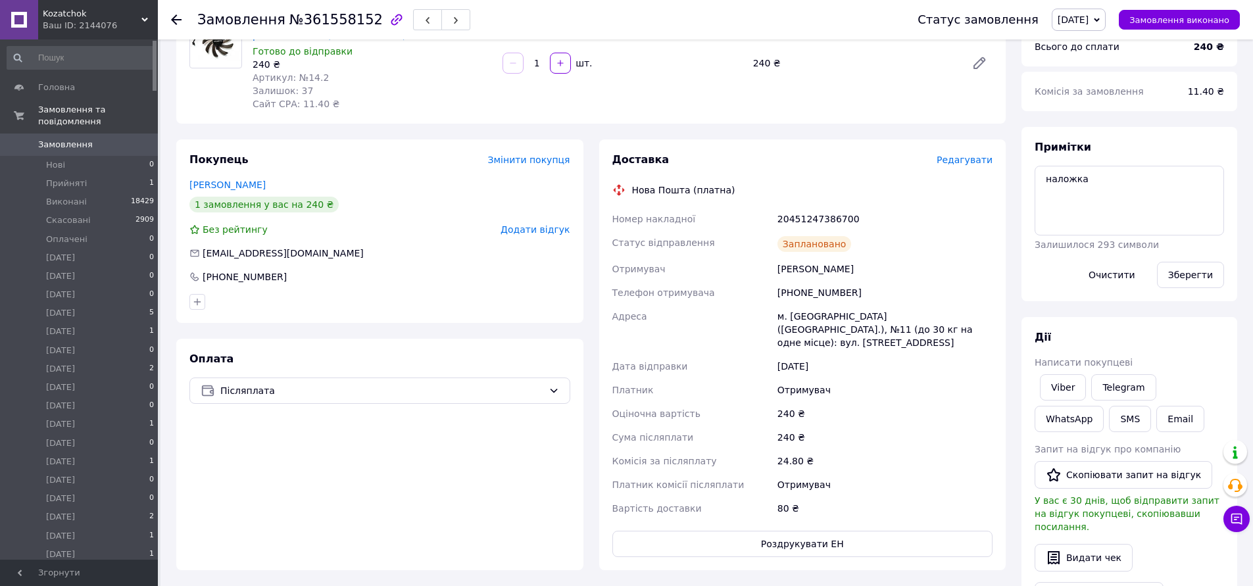
scroll to position [0, 0]
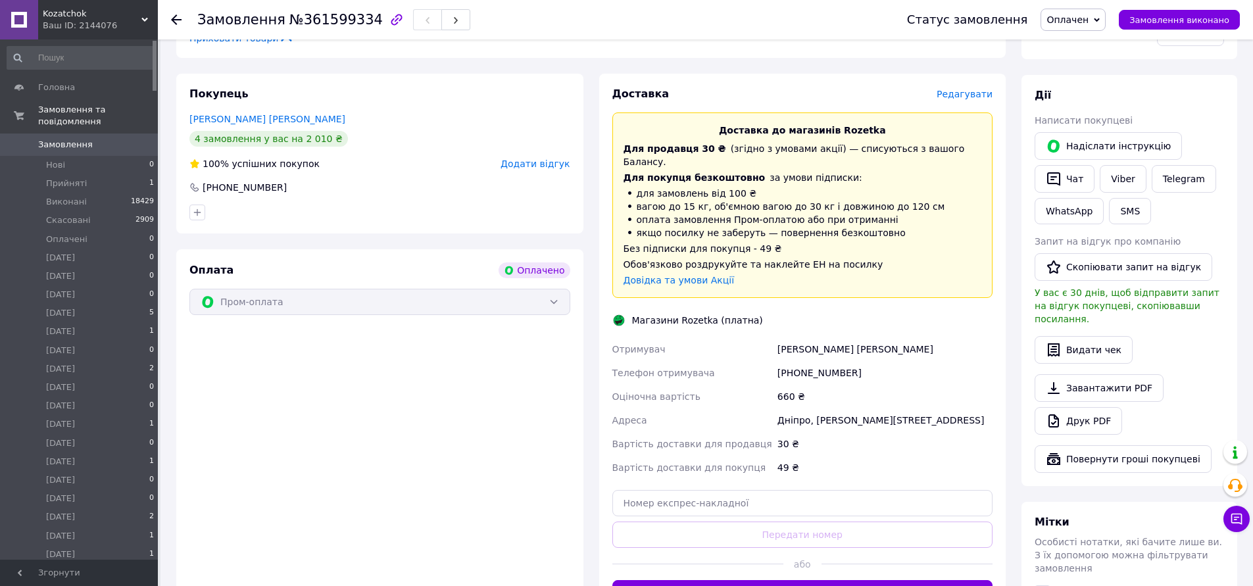
scroll to position [395, 0]
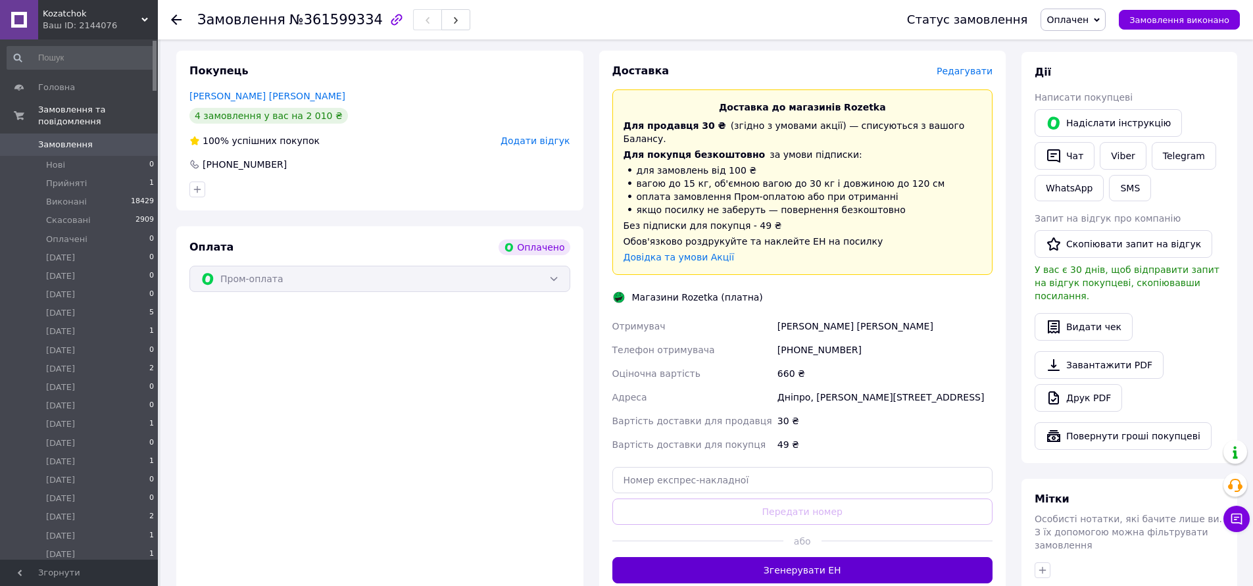
click at [805, 560] on button "Згенерувати ЕН" at bounding box center [802, 570] width 381 height 26
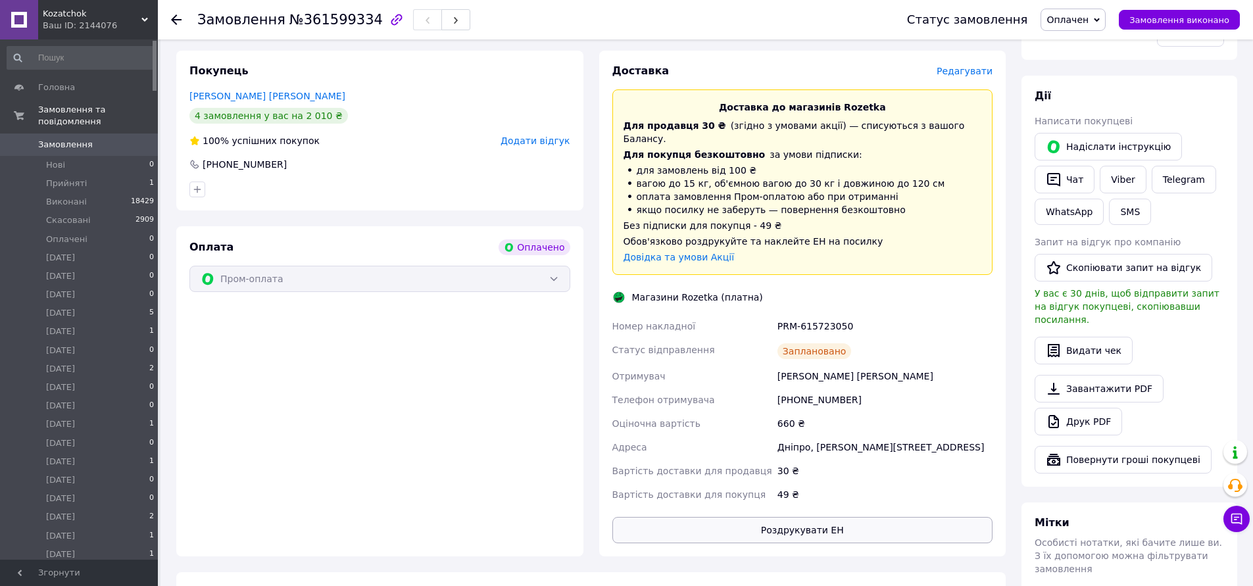
click at [812, 517] on button "Роздрукувати ЕН" at bounding box center [802, 530] width 381 height 26
click at [1067, 18] on span "Оплачен" at bounding box center [1067, 19] width 42 height 11
click at [1100, 123] on li "[DATE]" at bounding box center [1083, 125] width 85 height 20
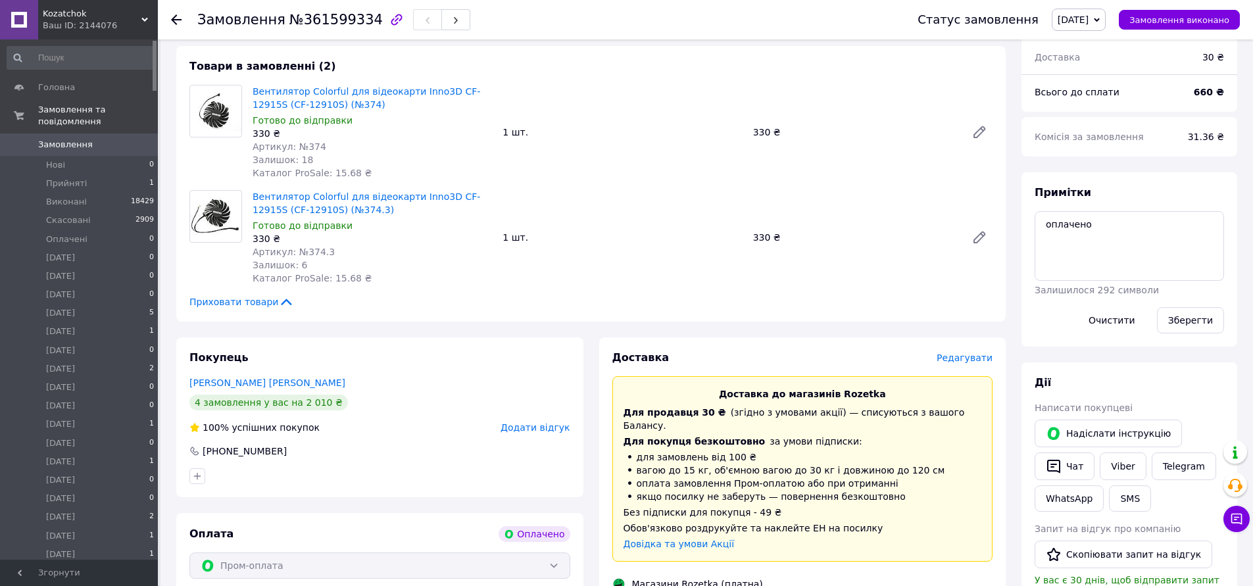
scroll to position [132, 0]
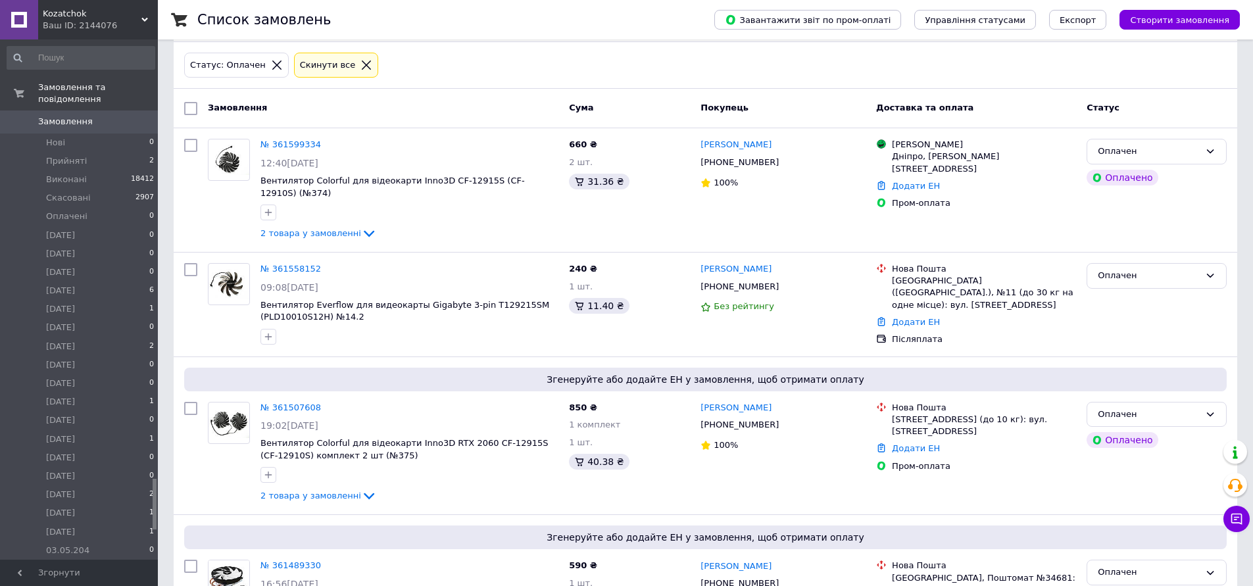
scroll to position [4538, 0]
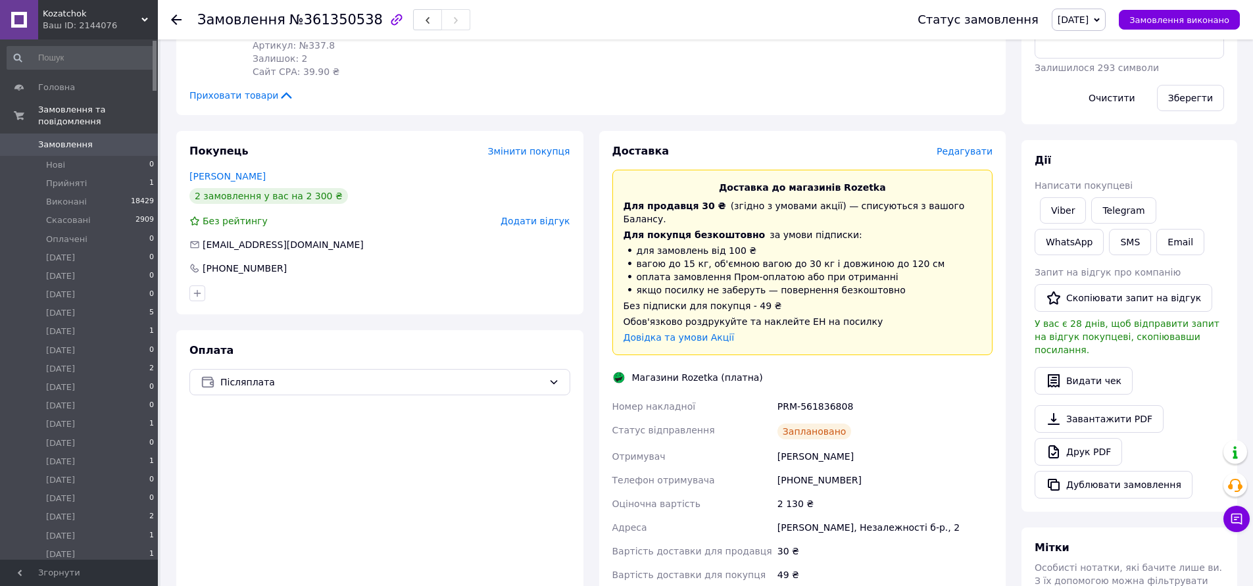
scroll to position [395, 0]
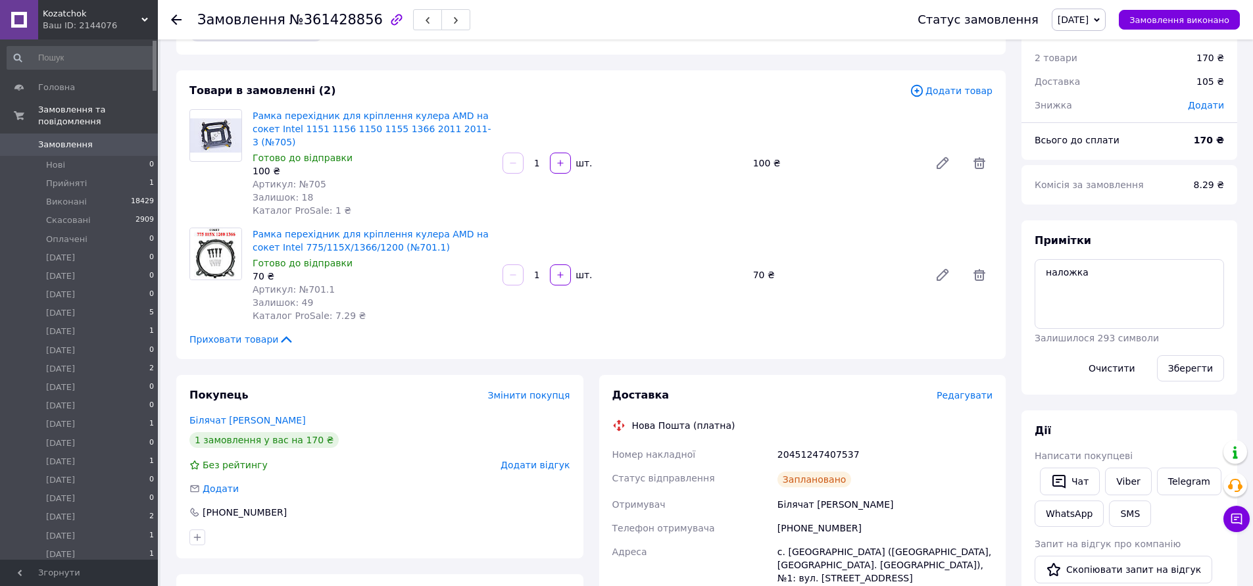
scroll to position [66, 0]
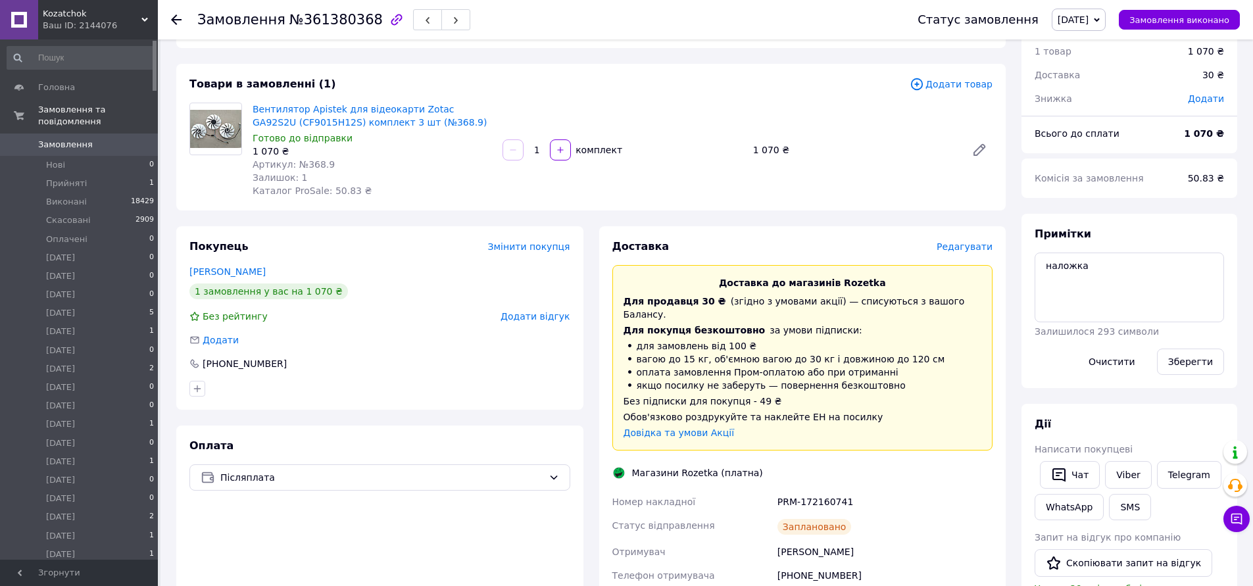
scroll to position [132, 0]
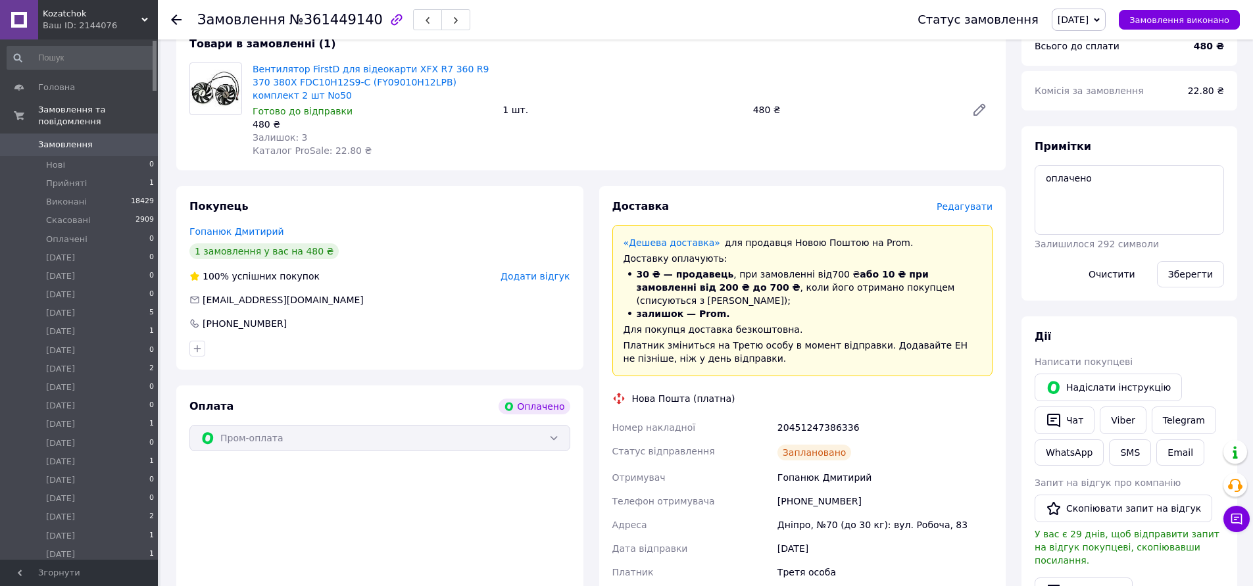
scroll to position [132, 0]
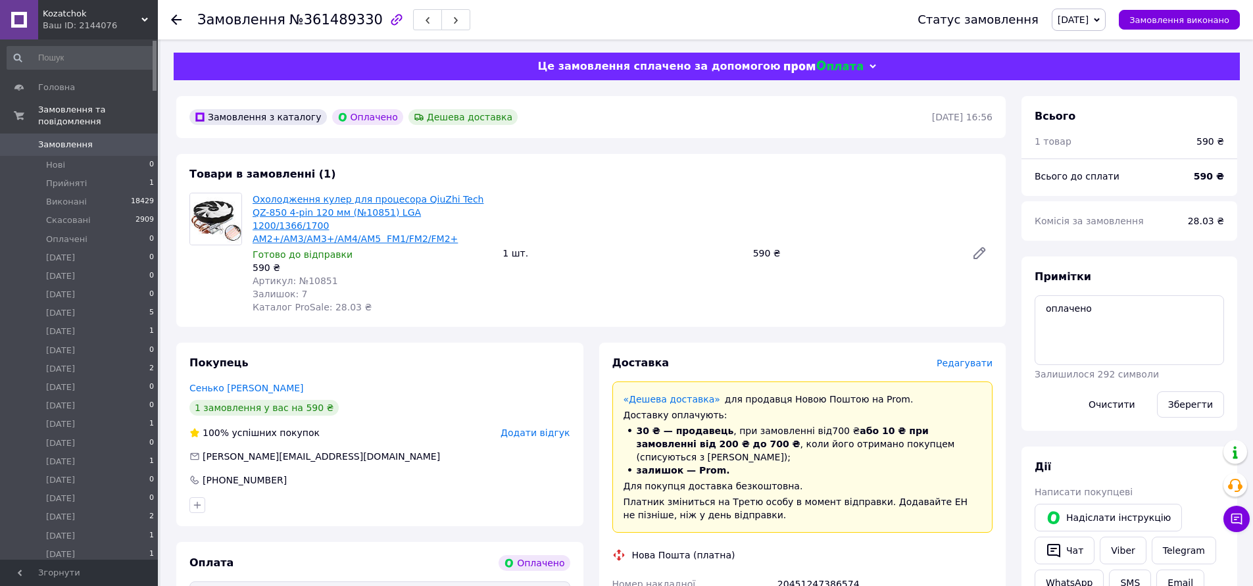
click at [437, 201] on link "Охолодження кулер для процесора QiuZhi Tech QZ-850 4-pin 120 мм (№10851) LGA 12…" at bounding box center [368, 219] width 231 height 50
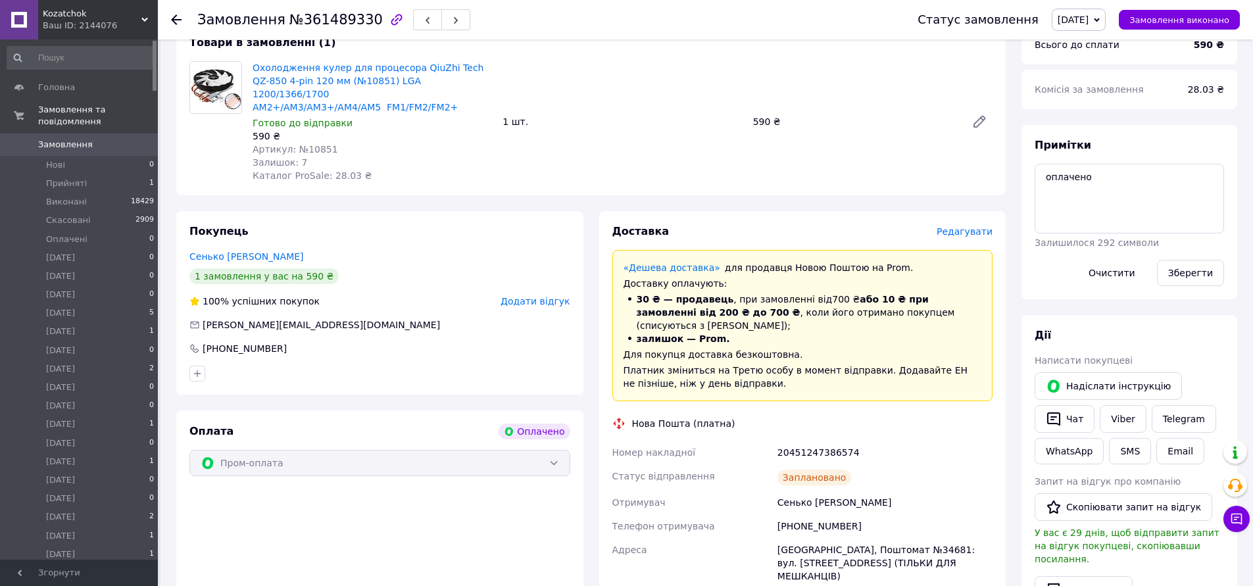
scroll to position [197, 0]
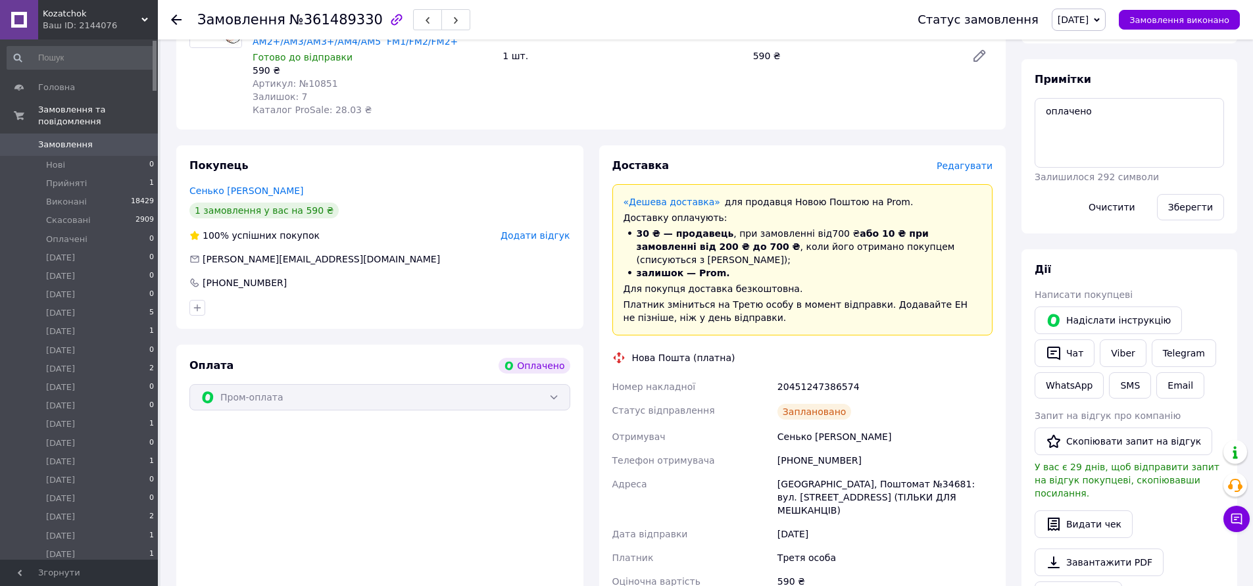
click at [300, 25] on span "№361489330" at bounding box center [335, 20] width 93 height 16
click at [302, 25] on span "№361489330" at bounding box center [335, 20] width 93 height 16
copy span "361489330"
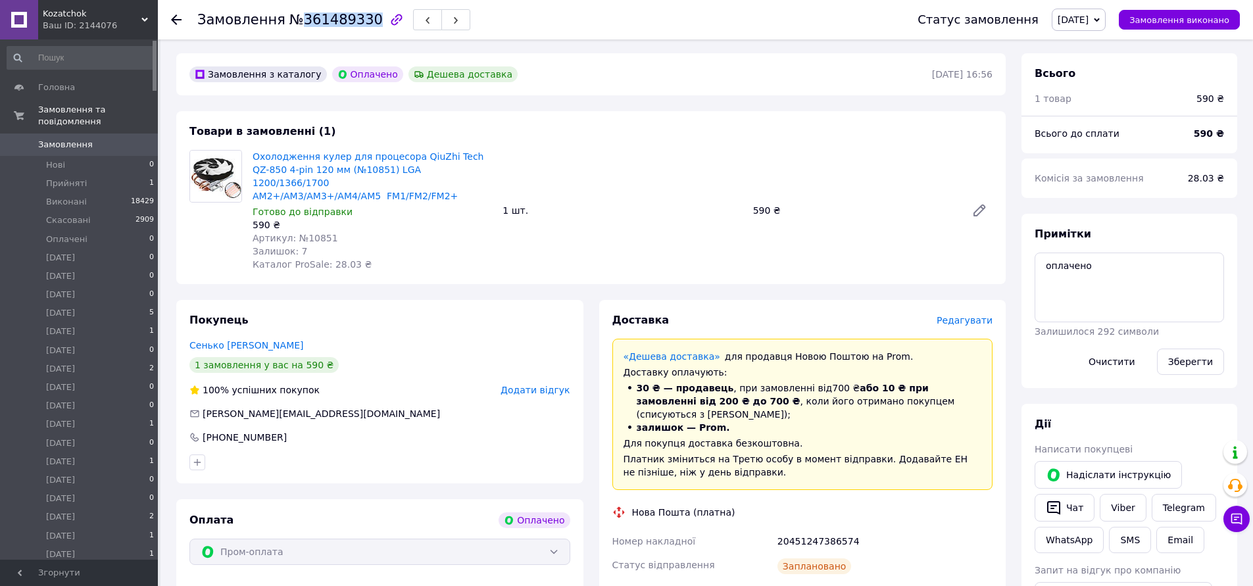
scroll to position [66, 0]
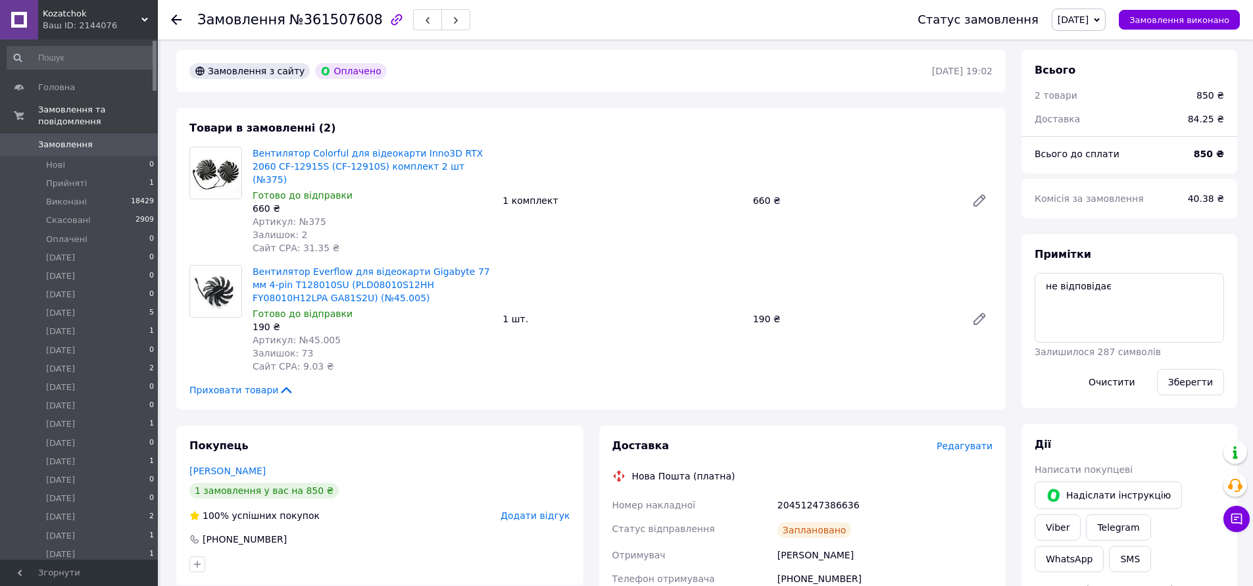
scroll to position [66, 0]
